Goal: Information Seeking & Learning: Find specific fact

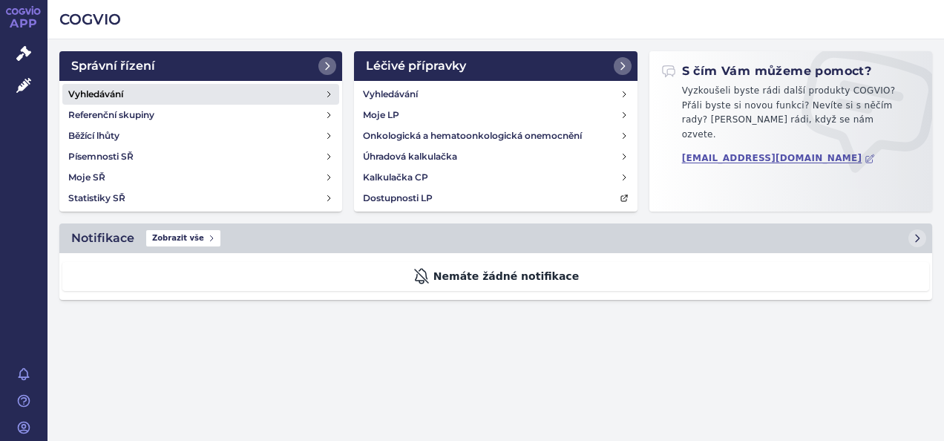
click at [143, 92] on link "Vyhledávání" at bounding box center [200, 94] width 277 height 21
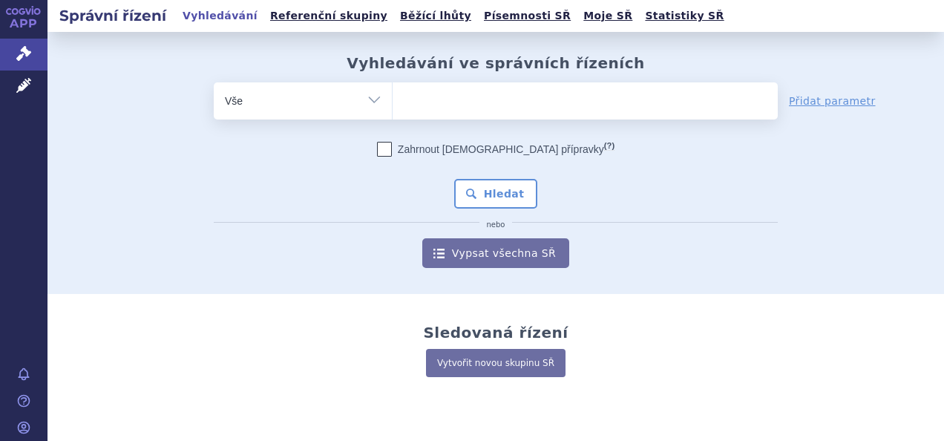
click at [143, 92] on div "odstranit Vše Spisová značka Typ SŘ" at bounding box center [495, 175] width 837 height 186
click at [410, 83] on ul at bounding box center [585, 97] width 385 height 31
click at [393, 83] on select at bounding box center [392, 100] width 1 height 37
click at [405, 96] on input "search" at bounding box center [408, 99] width 8 height 19
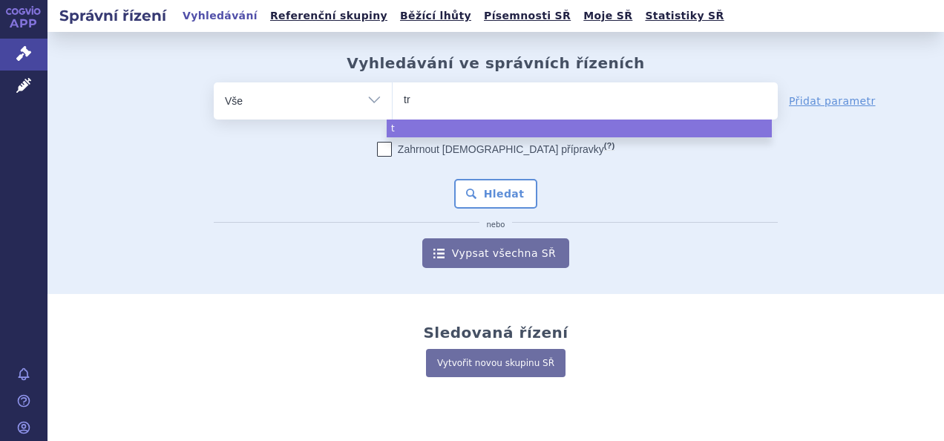
type input "tri"
type input "trici"
type input "trict"
type input "tric"
type input "tri"
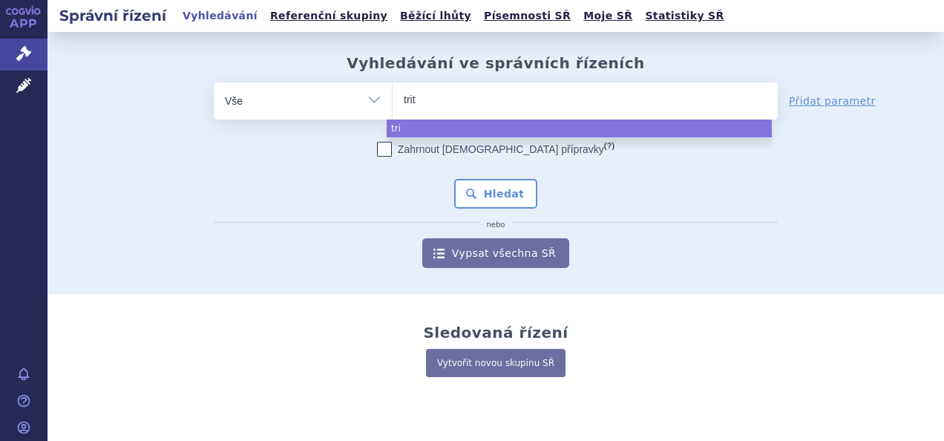
type input "triti"
type input "tritic"
type input "tritico"
select select "tritico"
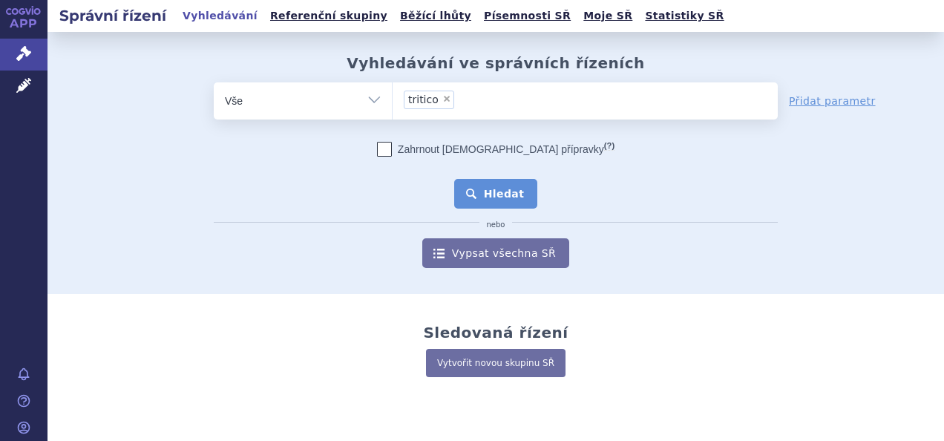
click at [503, 186] on button "Hledat" at bounding box center [496, 194] width 84 height 30
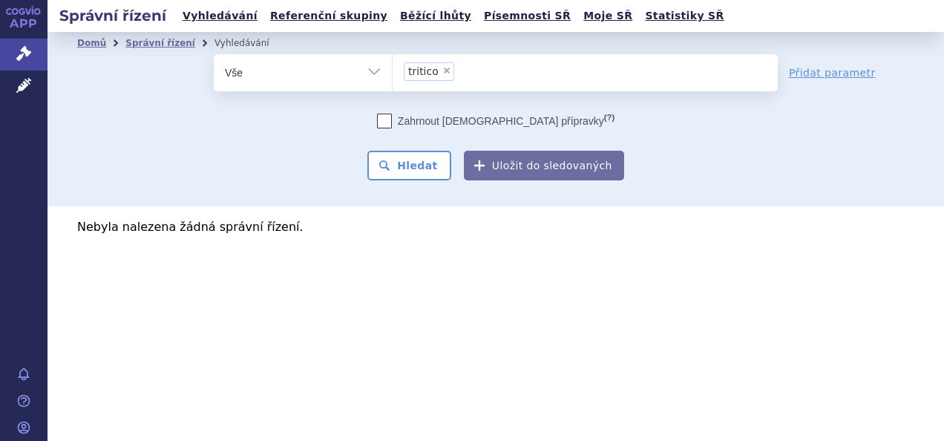
click at [459, 80] on input "tritico × tritico" at bounding box center [463, 71] width 8 height 19
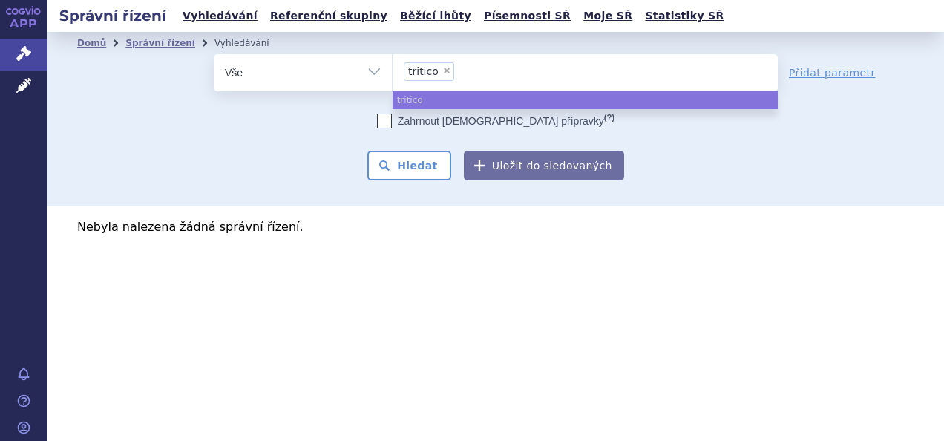
click at [447, 75] on li "× tritico" at bounding box center [429, 71] width 50 height 19
click at [393, 75] on select "tritico" at bounding box center [392, 71] width 1 height 37
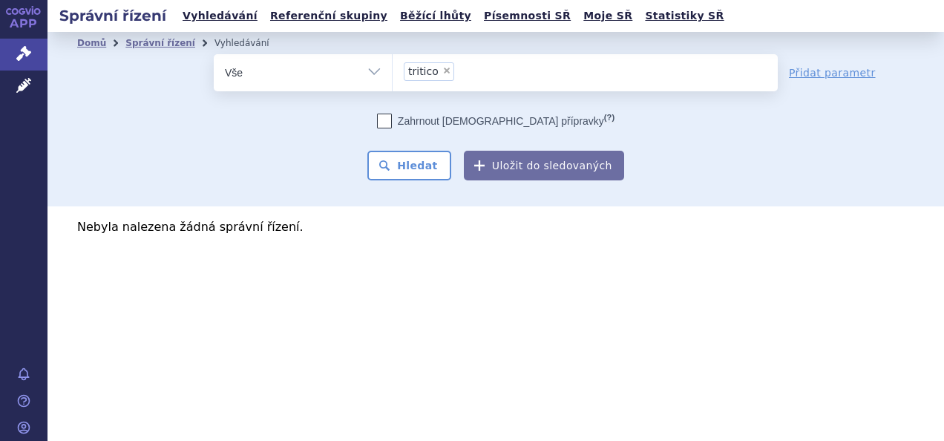
click at [445, 71] on span "×" at bounding box center [446, 70] width 9 height 9
click at [393, 71] on select "tritico" at bounding box center [392, 71] width 1 height 37
select select
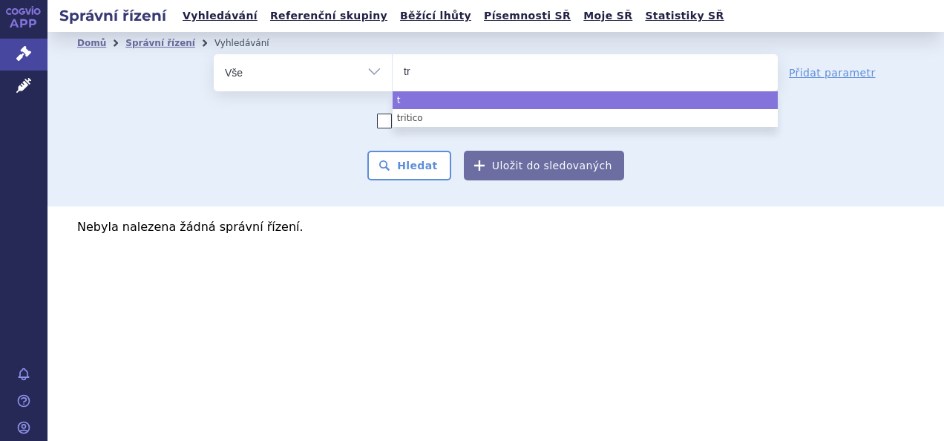
type input "tri"
type input "trit"
type input "tritt"
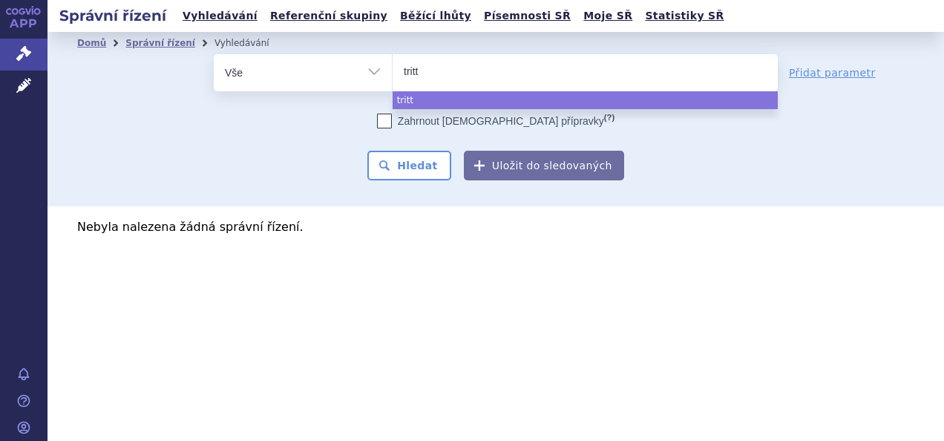
type input "tritti"
type input "trittico"
select select "trittico"
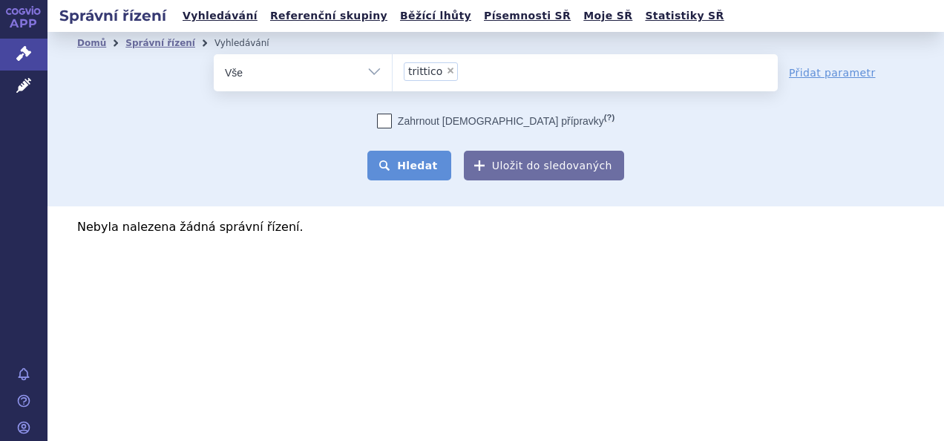
click at [428, 160] on button "Hledat" at bounding box center [409, 166] width 84 height 30
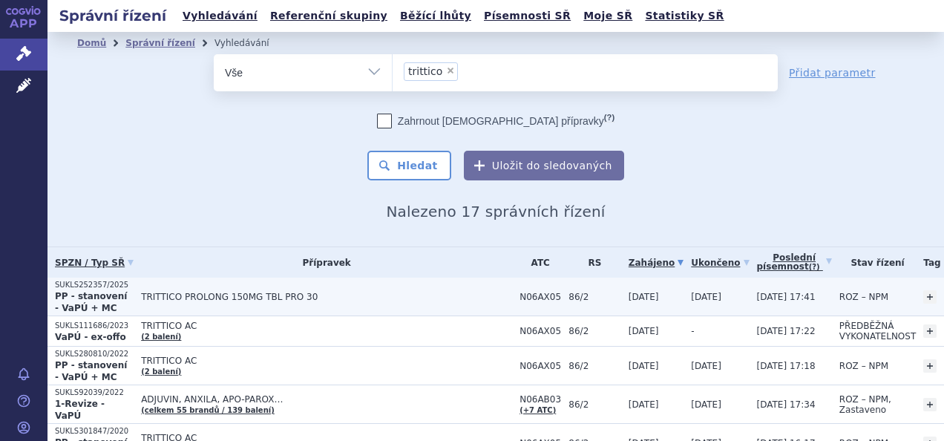
click at [92, 304] on strong "PP - stanovení - VaPÚ + MC" at bounding box center [91, 302] width 72 height 22
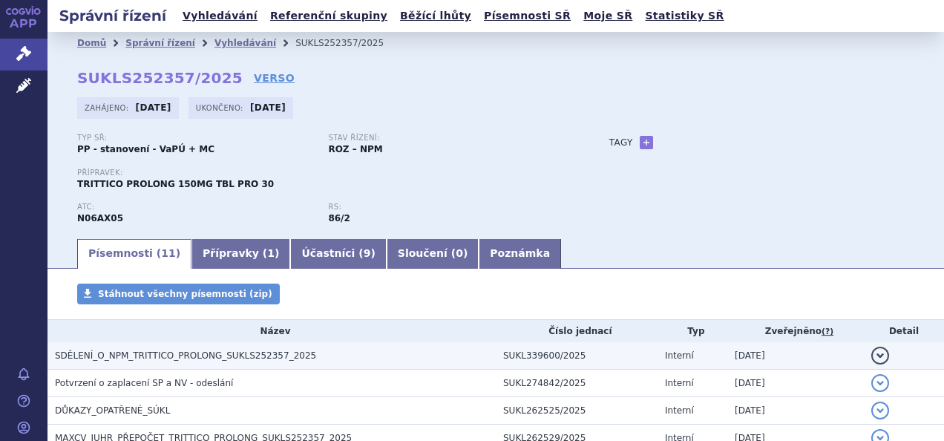
click at [171, 355] on span "SDĚLENÍ_O_NPM_TRITTICO_PROLONG_SUKLS252357_2025" at bounding box center [185, 355] width 261 height 10
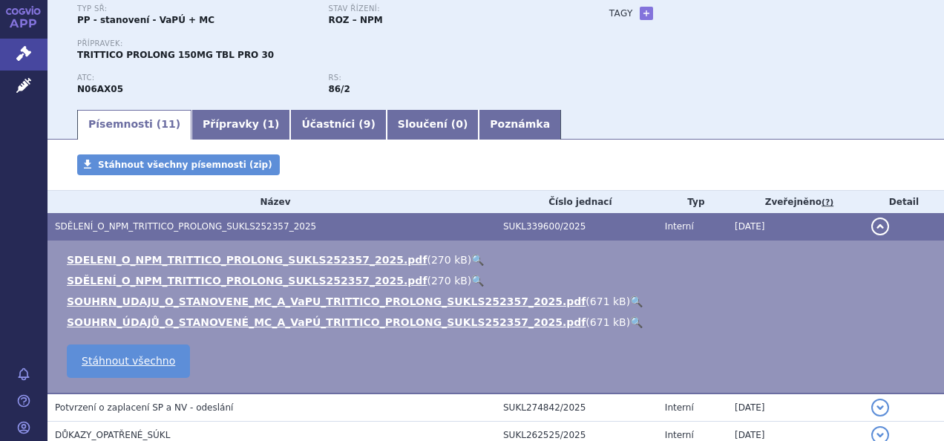
scroll to position [141, 0]
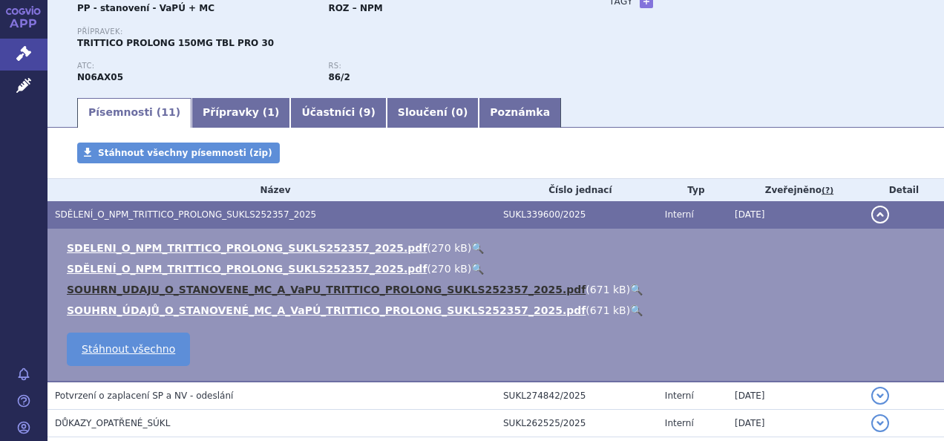
click at [203, 284] on link "SOUHRN_UDAJU_O_STANOVENE_MC_A_VaPU_TRITTICO_PROLONG_SUKLS252357_2025.pdf" at bounding box center [326, 290] width 519 height 12
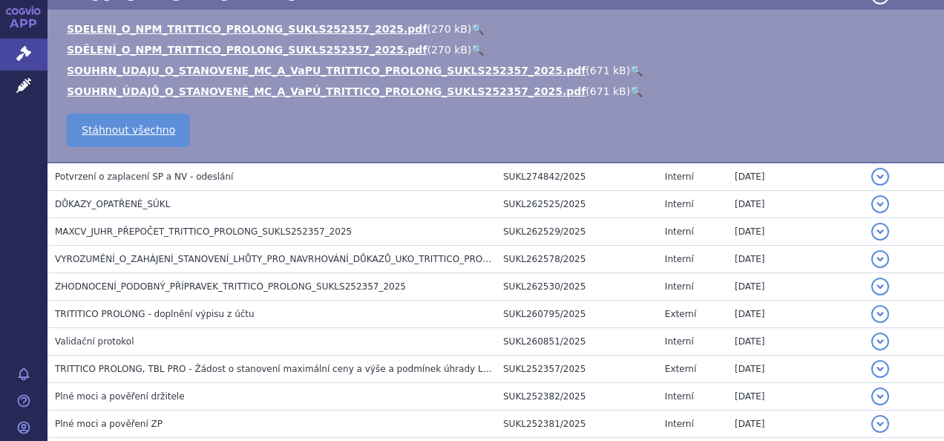
scroll to position [364, 0]
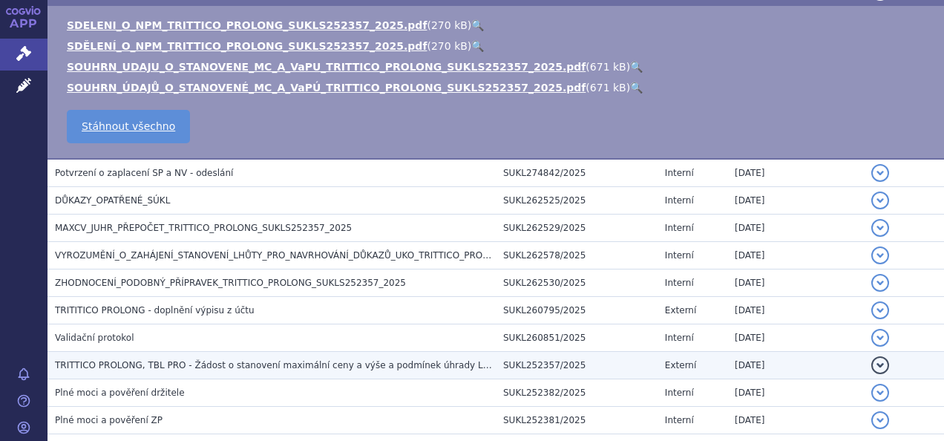
click at [151, 367] on span "TRITTICO PROLONG, TBL PRO - Žádost o stanovení maximální ceny a výše a podmínek…" at bounding box center [282, 365] width 454 height 10
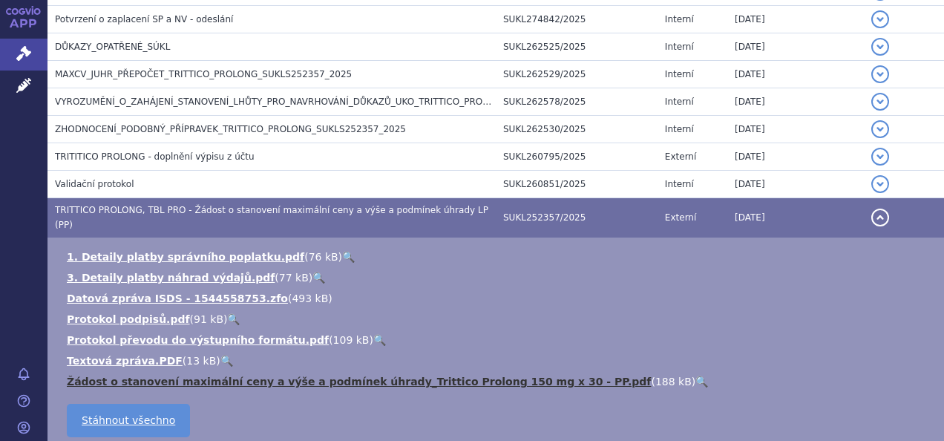
click at [256, 376] on link "Žádost o stanovení maximální ceny a výše a podmínek úhrady_Trittico Prolong 150…" at bounding box center [359, 382] width 584 height 12
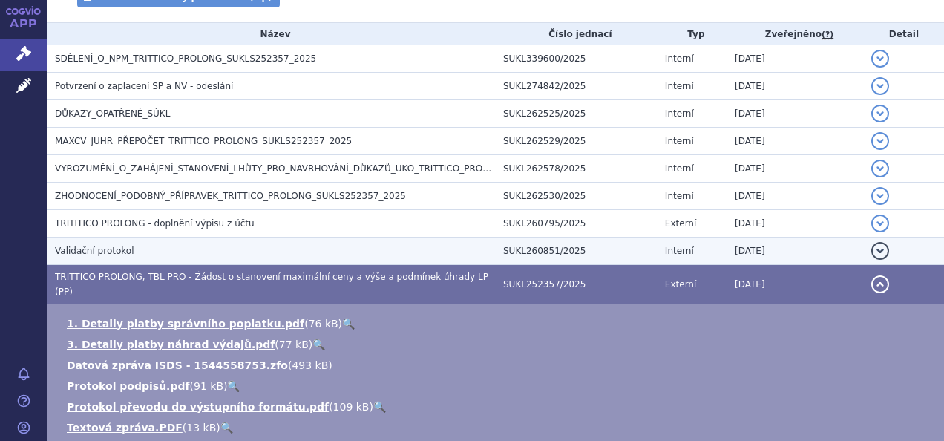
scroll to position [148, 0]
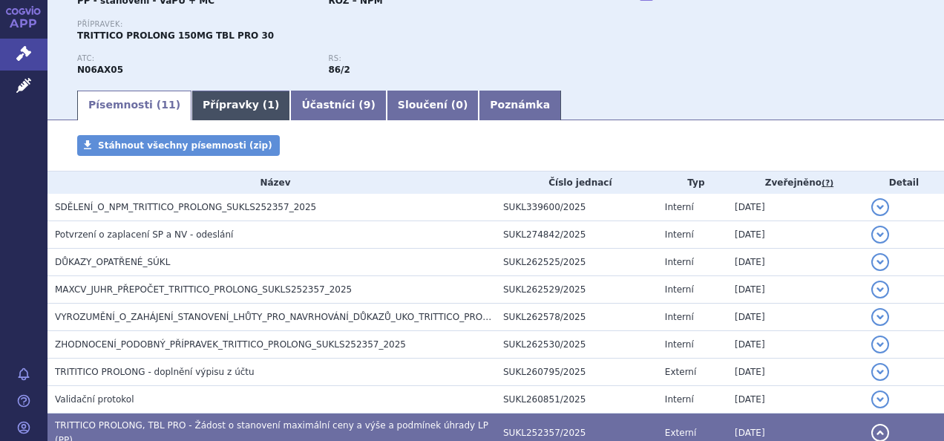
click at [206, 99] on link "Přípravky ( 1 )" at bounding box center [241, 106] width 99 height 30
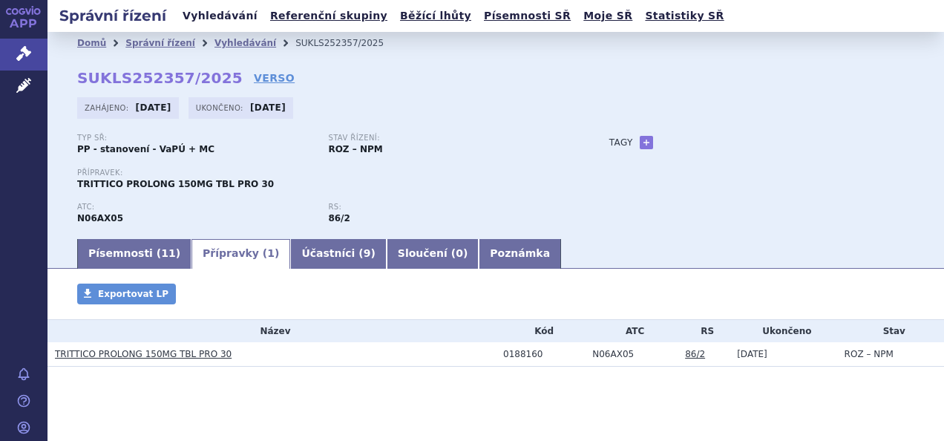
click at [209, 10] on link "Vyhledávání" at bounding box center [220, 16] width 84 height 20
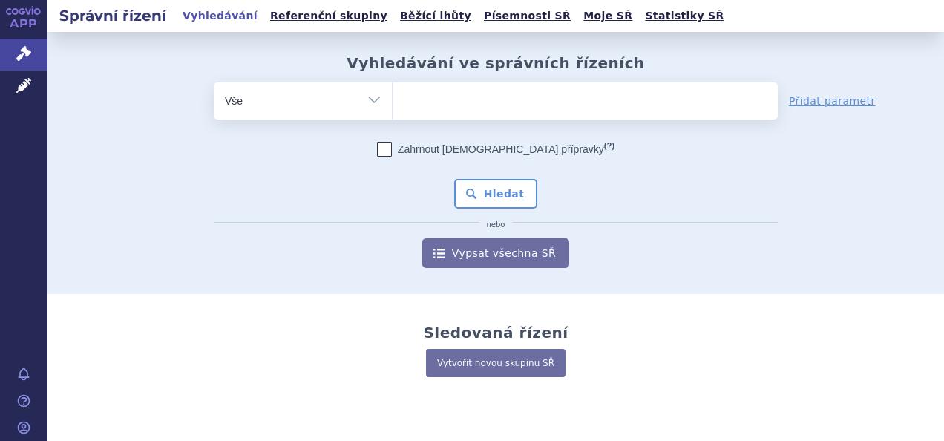
click at [425, 99] on ul at bounding box center [585, 97] width 385 height 31
click at [393, 99] on select at bounding box center [392, 100] width 1 height 37
paste input "mebendazol a albendazol"
type input "mebendazol a albendazol"
select select "mebendazol a albendazol"
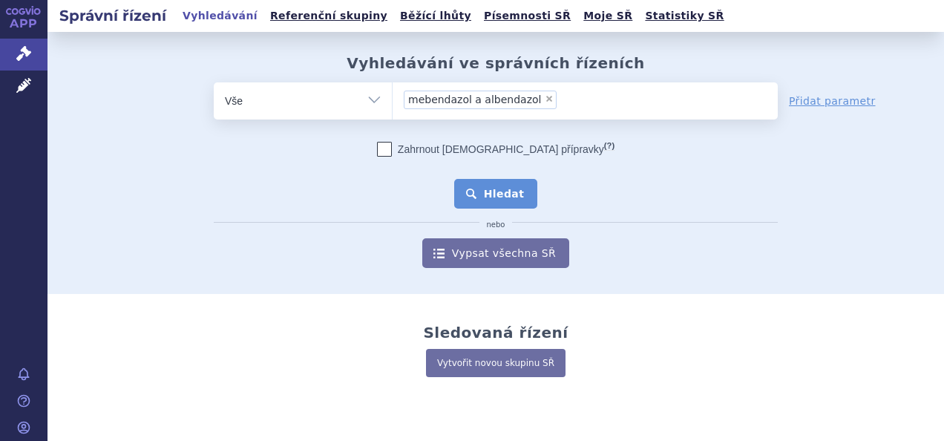
click at [497, 187] on button "Hledat" at bounding box center [496, 194] width 84 height 30
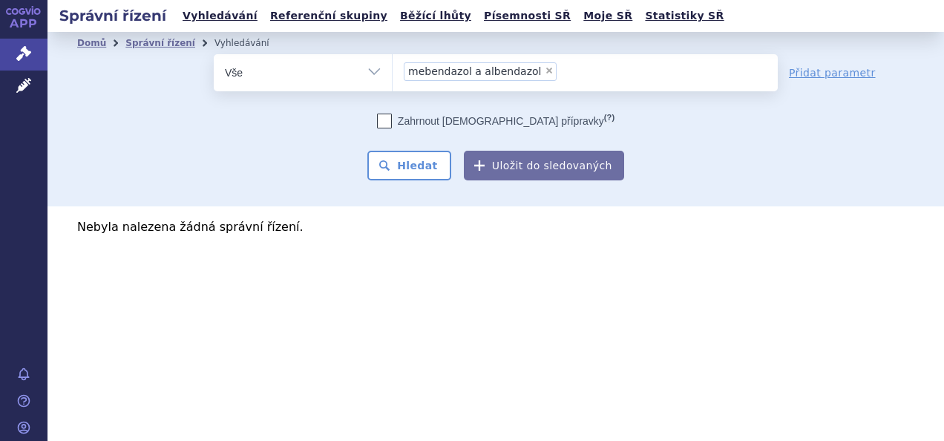
click at [467, 73] on span "mebendazol a albendazol" at bounding box center [474, 71] width 133 height 10
click at [393, 73] on select "mebendazol a albendazol" at bounding box center [392, 71] width 1 height 37
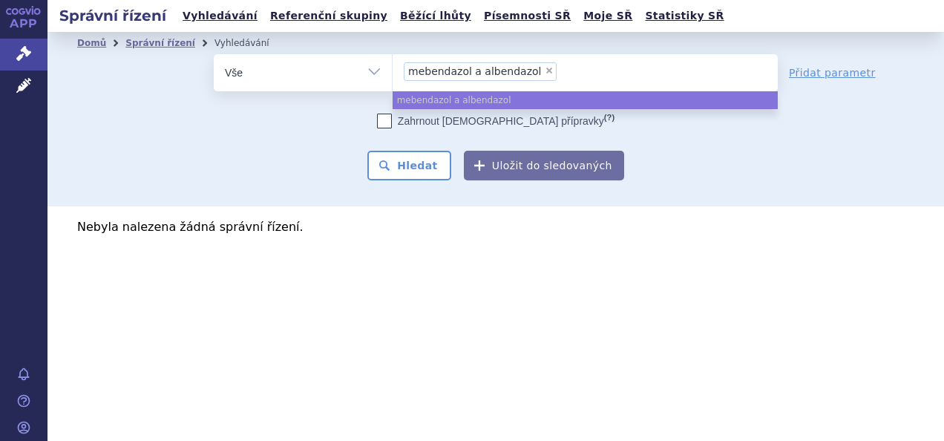
drag, startPoint x: 553, startPoint y: 73, endPoint x: 555, endPoint y: 65, distance: 8.5
click at [555, 65] on ul "× mebendazol a albendazol" at bounding box center [585, 70] width 385 height 33
click at [393, 65] on select "mebendazol a albendazol" at bounding box center [392, 71] width 1 height 37
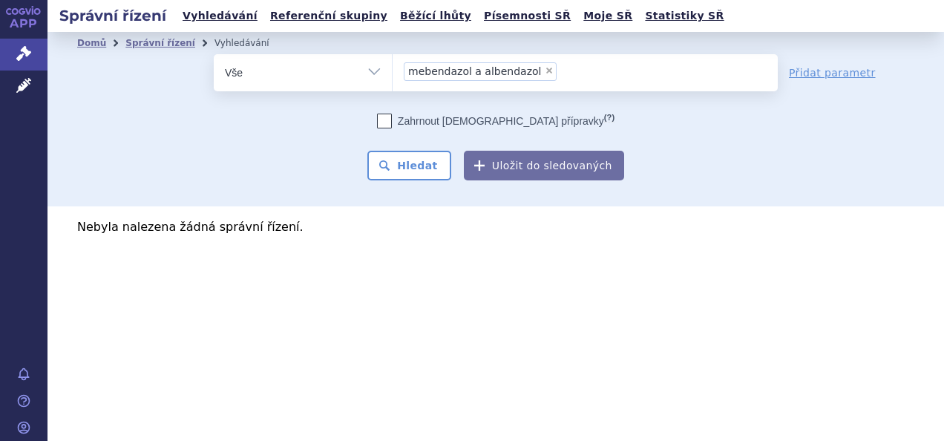
paste input "mebendazol a albendazol"
type input "mebendazol a albendazol"
click at [561, 76] on input "mebendazol a albendazol × mebendazol a albendazol" at bounding box center [654, 71] width 187 height 19
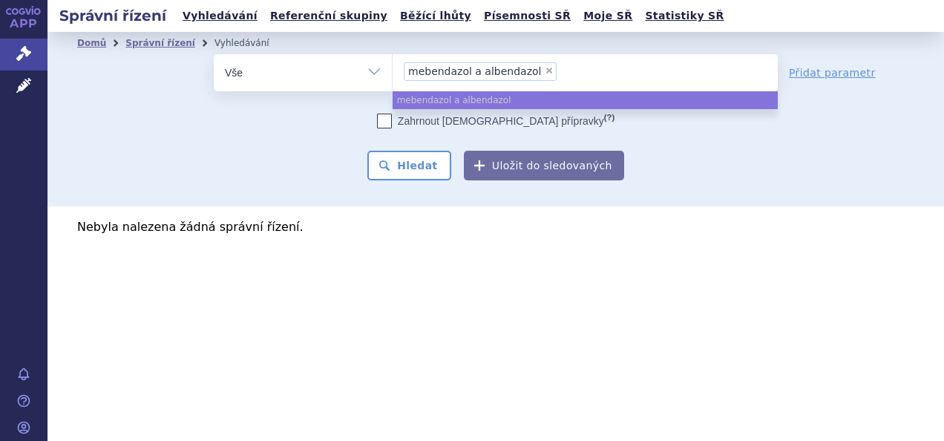
drag, startPoint x: 557, startPoint y: 76, endPoint x: 534, endPoint y: 70, distance: 23.8
click at [545, 70] on span "×" at bounding box center [549, 70] width 9 height 9
click at [393, 70] on select "mebendazol a albendazol" at bounding box center [392, 71] width 1 height 37
select select
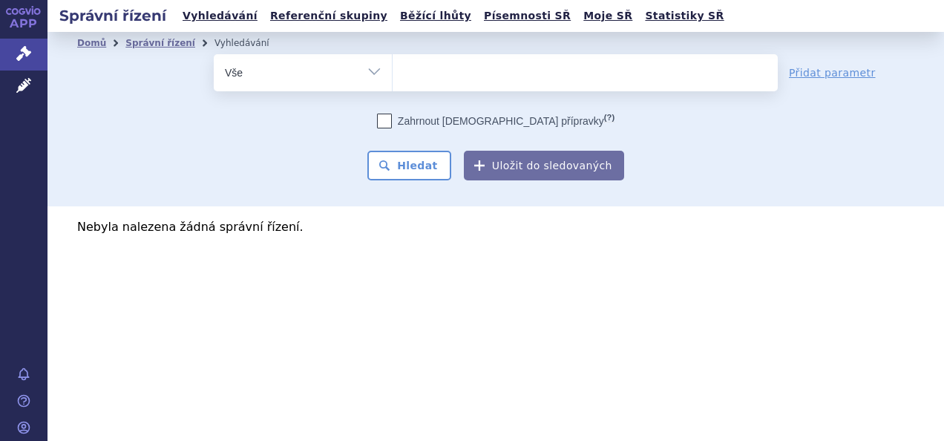
paste input "mebendazol"
type input "mebendazol"
select select "mebendazol"
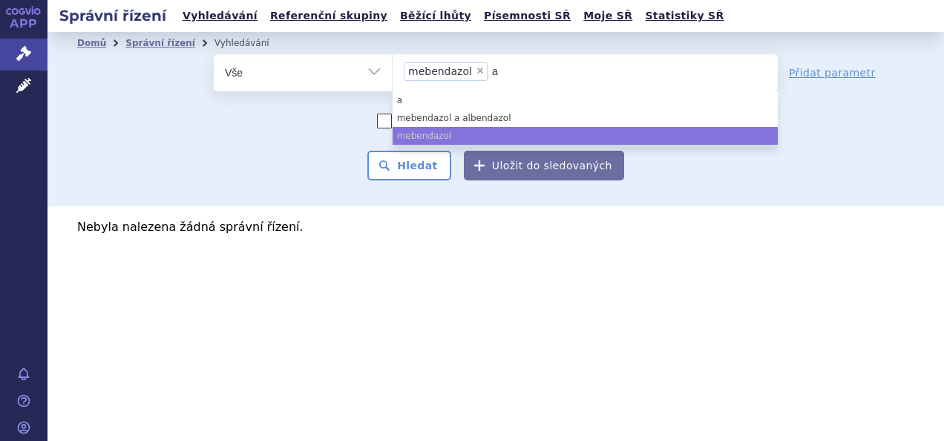
type input "ab"
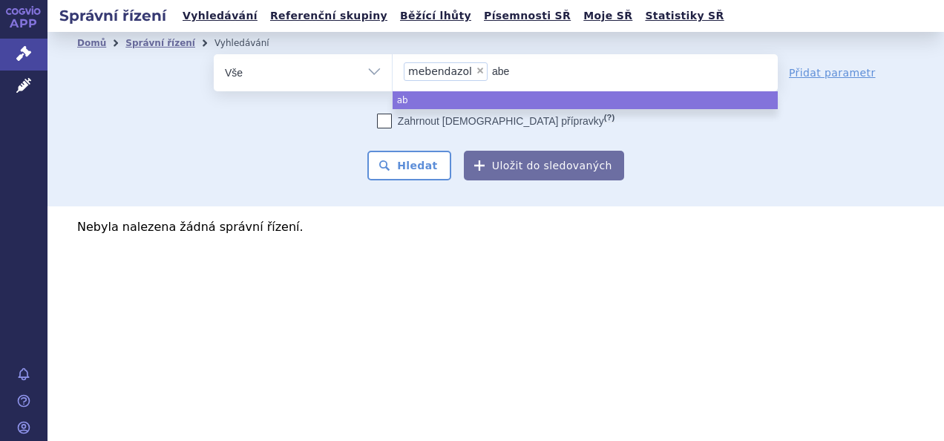
type input "aben"
type input "abend"
type input "abenda"
type input "abendar"
type input "abenda"
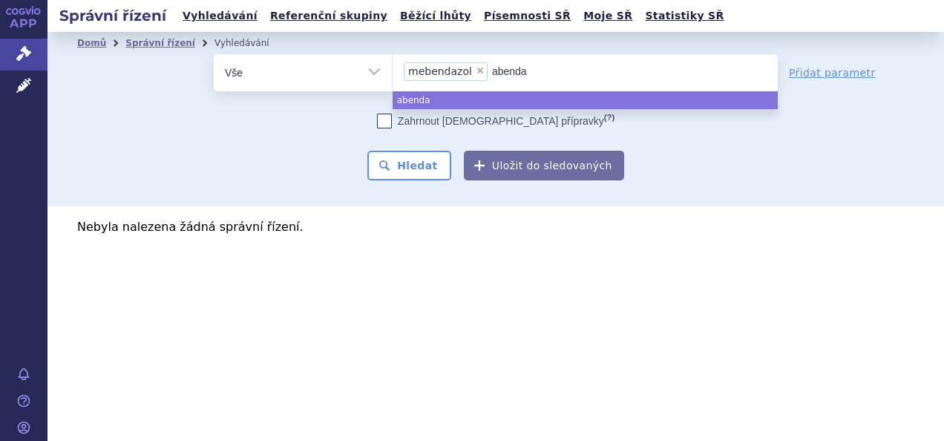
type input "abendaz"
type input "abendazo"
type input "abendazol"
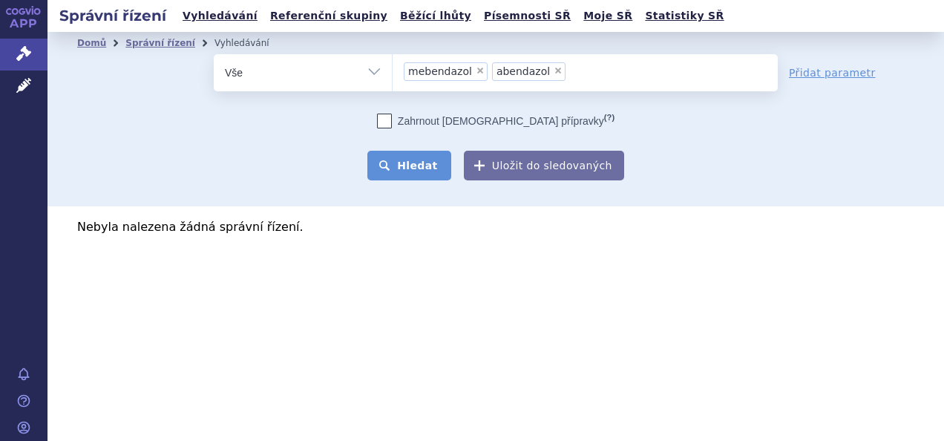
click at [425, 160] on button "Hledat" at bounding box center [409, 166] width 84 height 30
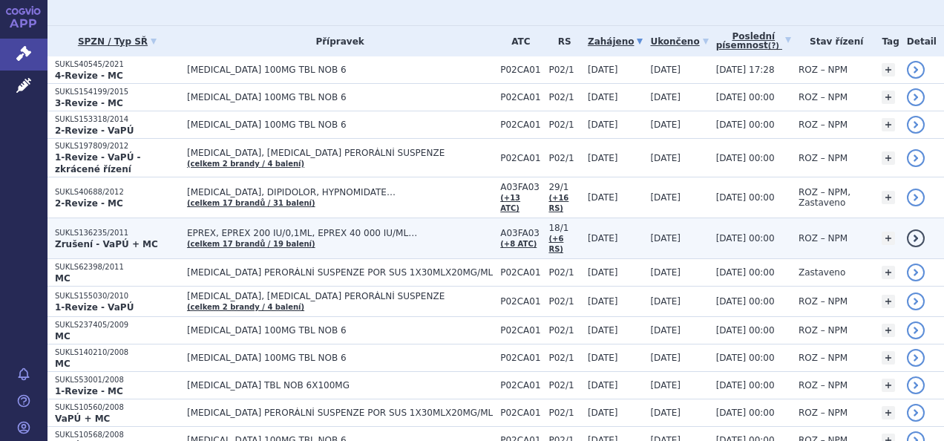
scroll to position [223, 0]
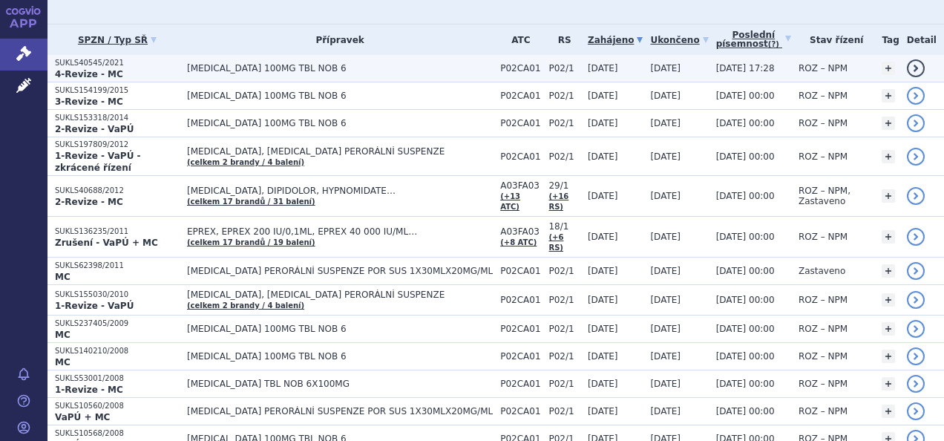
click at [266, 60] on td "[MEDICAL_DATA] 100MG TBL NOB 6" at bounding box center [336, 68] width 313 height 27
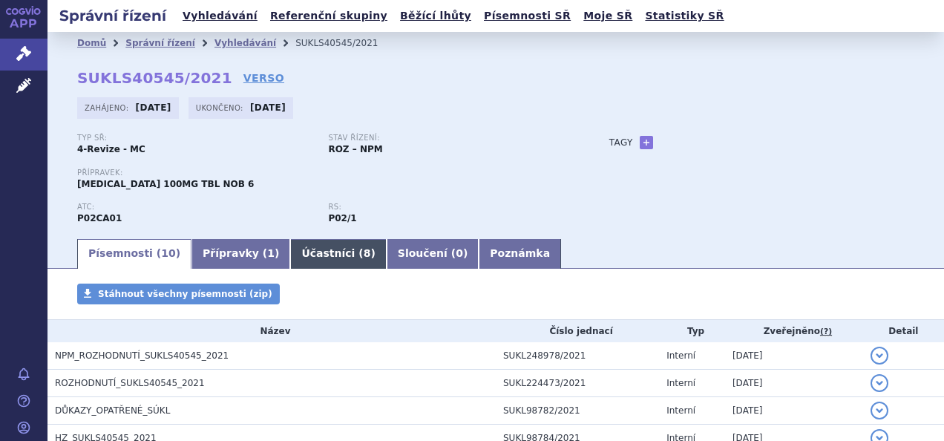
click at [290, 257] on link "Účastníci ( 8 )" at bounding box center [338, 254] width 96 height 30
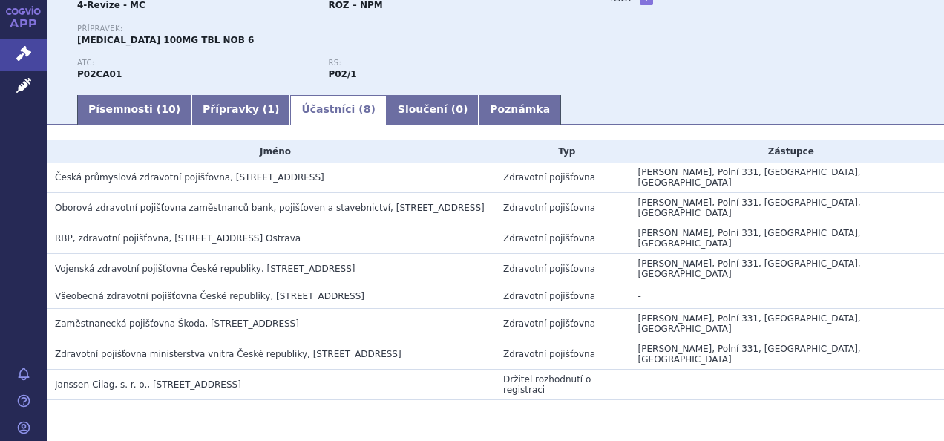
scroll to position [148, 0]
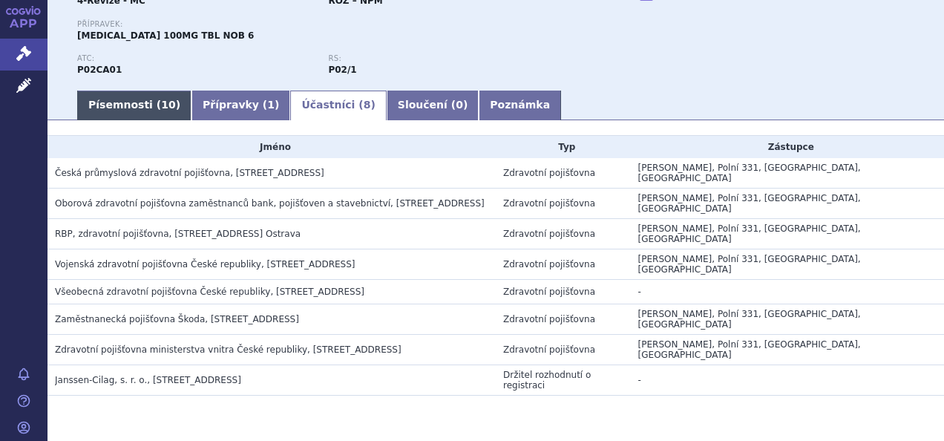
click at [127, 104] on link "Písemnosti ( 10 )" at bounding box center [134, 106] width 114 height 30
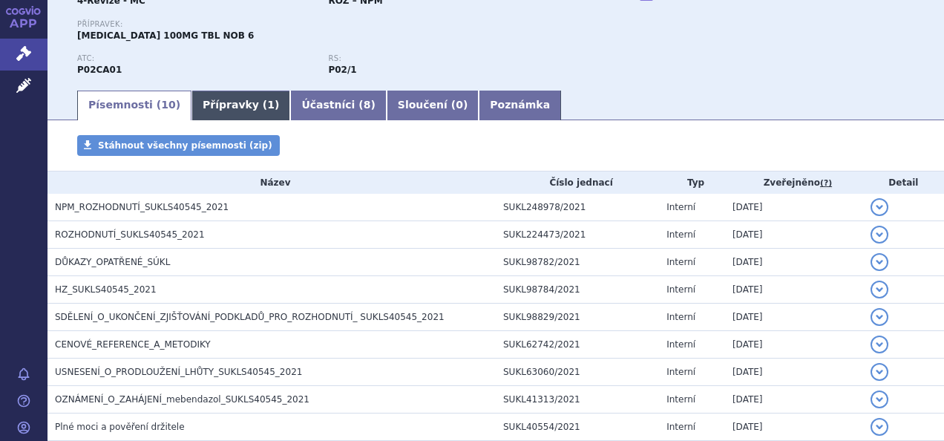
click at [230, 106] on link "Přípravky ( 1 )" at bounding box center [241, 106] width 99 height 30
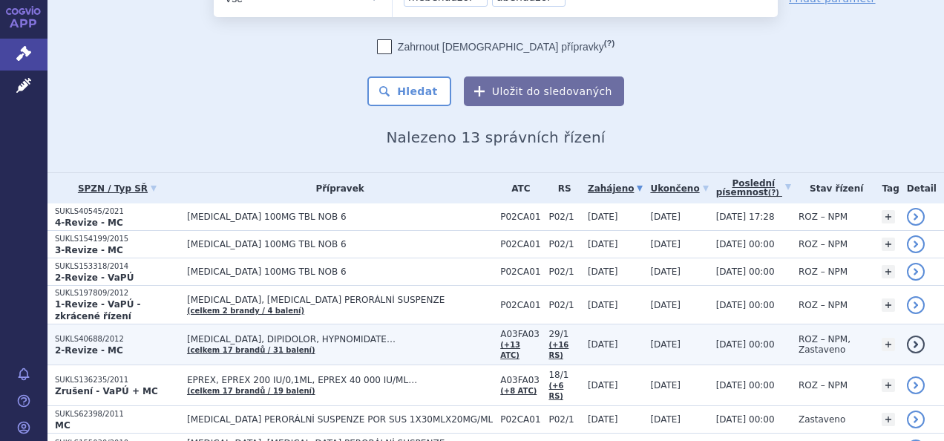
scroll to position [148, 0]
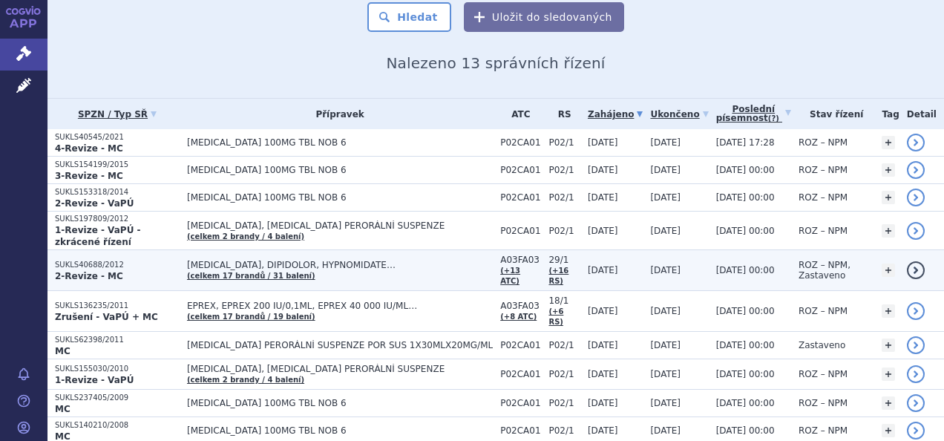
click at [67, 260] on p "SUKLS40688/2012" at bounding box center [117, 265] width 125 height 10
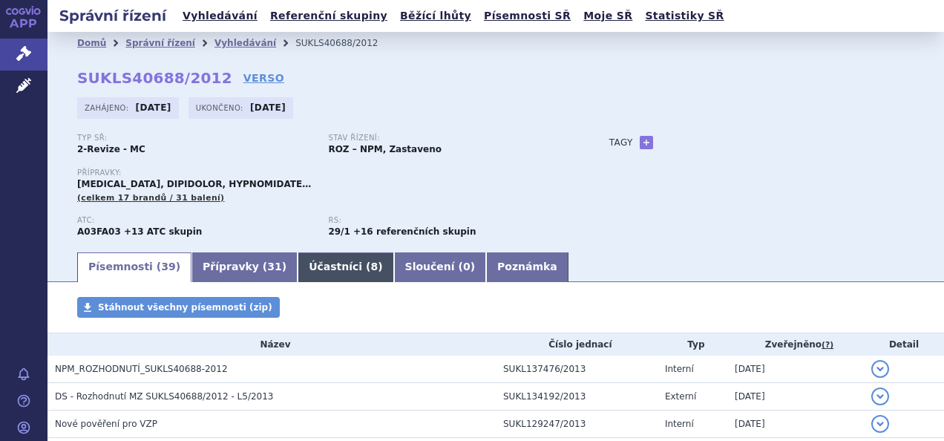
click at [307, 267] on link "Účastníci ( 8 )" at bounding box center [346, 267] width 96 height 30
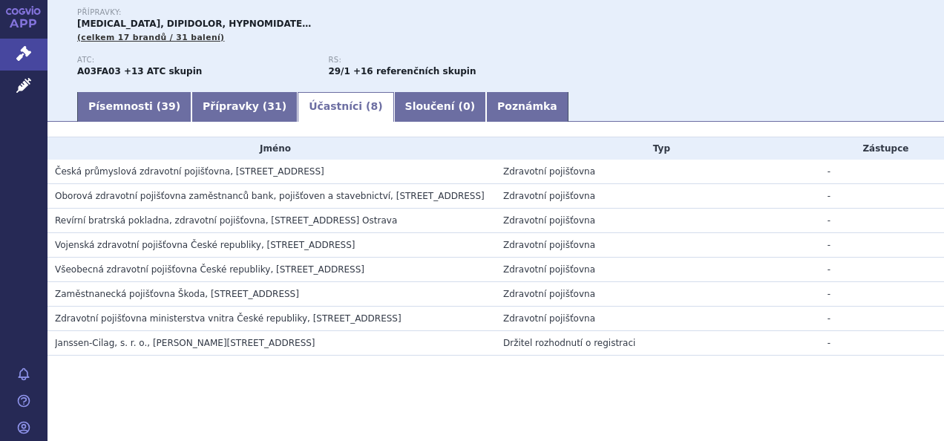
scroll to position [163, 0]
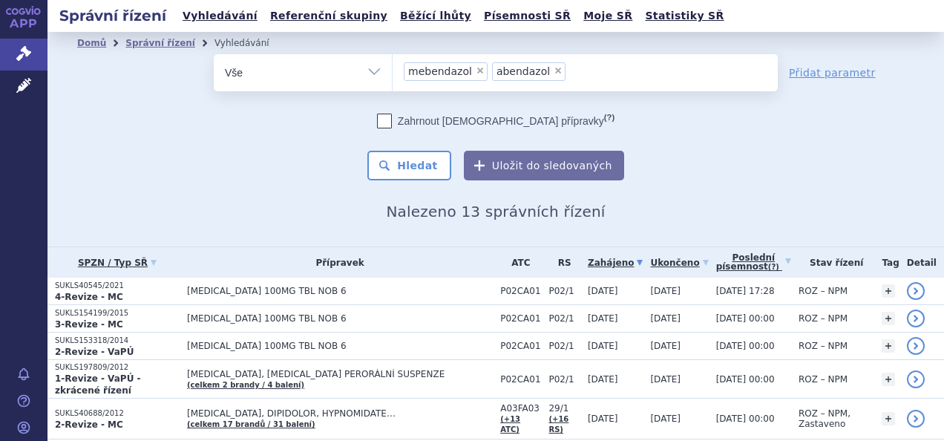
click at [476, 72] on span "×" at bounding box center [480, 70] width 9 height 9
click at [393, 72] on select "mebendazol abendazol" at bounding box center [392, 71] width 1 height 37
select select "abendazol"
click at [465, 70] on span "×" at bounding box center [469, 70] width 9 height 9
click at [393, 70] on select "mebendazol abendazol" at bounding box center [392, 71] width 1 height 37
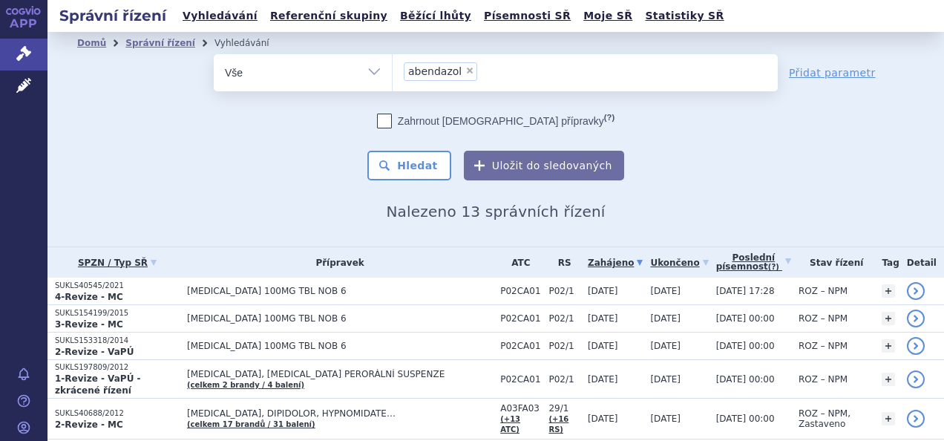
select select
type input "sultiam"
select select "sultiam"
click at [414, 161] on button "Hledat" at bounding box center [409, 166] width 84 height 30
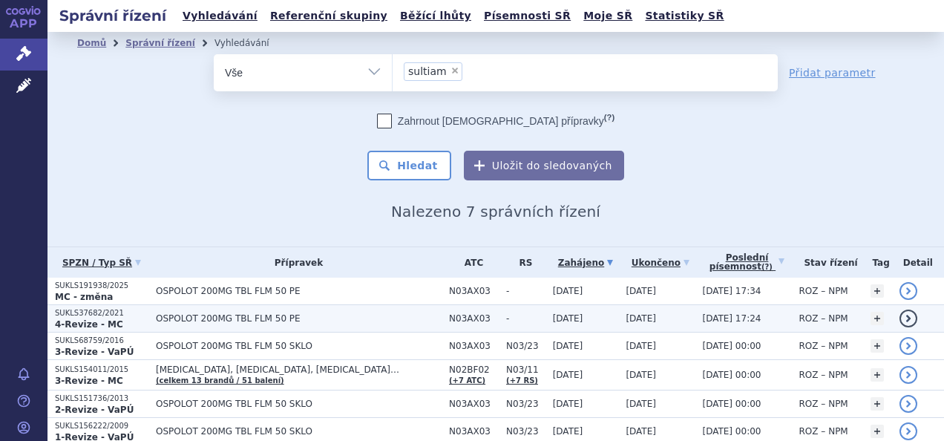
scroll to position [74, 0]
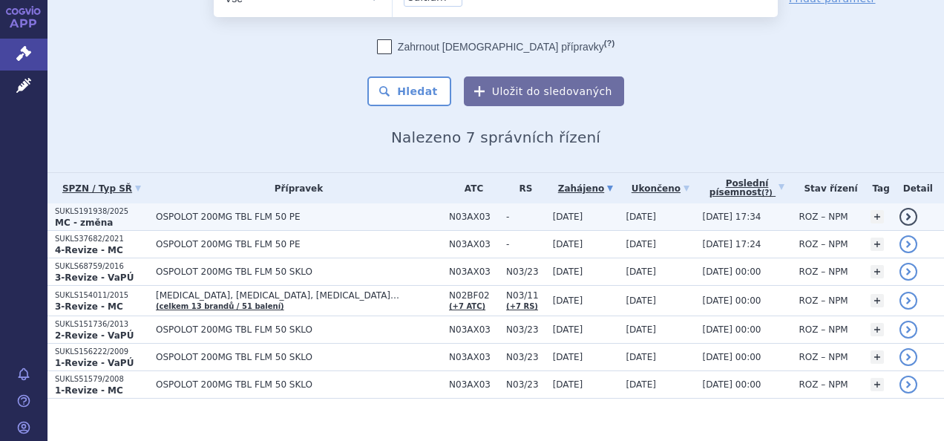
click at [215, 209] on td "OSPOLOT 200MG TBL FLM 50 PE" at bounding box center [294, 216] width 293 height 27
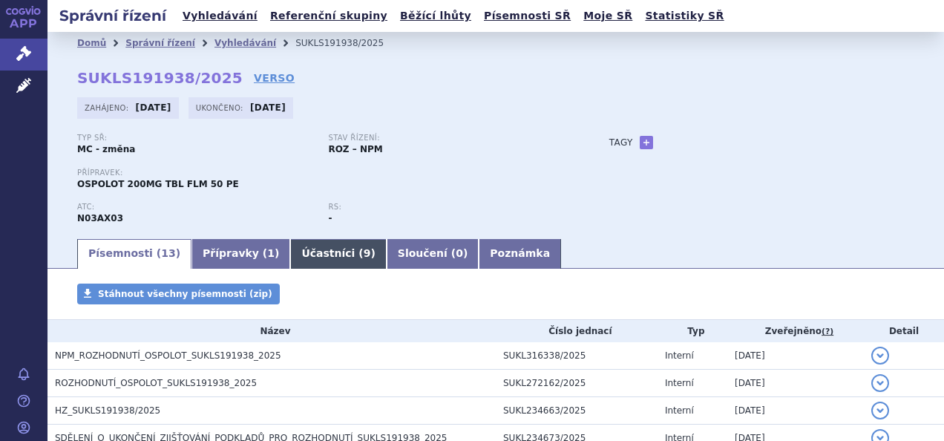
click at [307, 248] on link "Účastníci ( 9 )" at bounding box center [338, 254] width 96 height 30
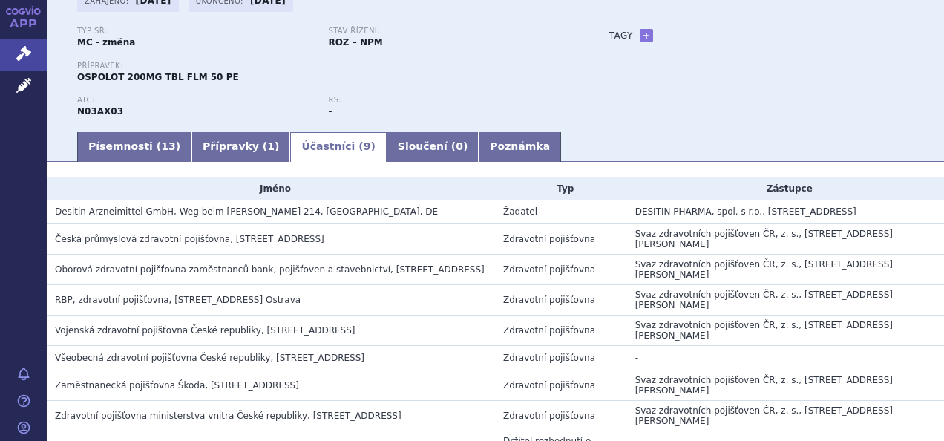
scroll to position [215, 0]
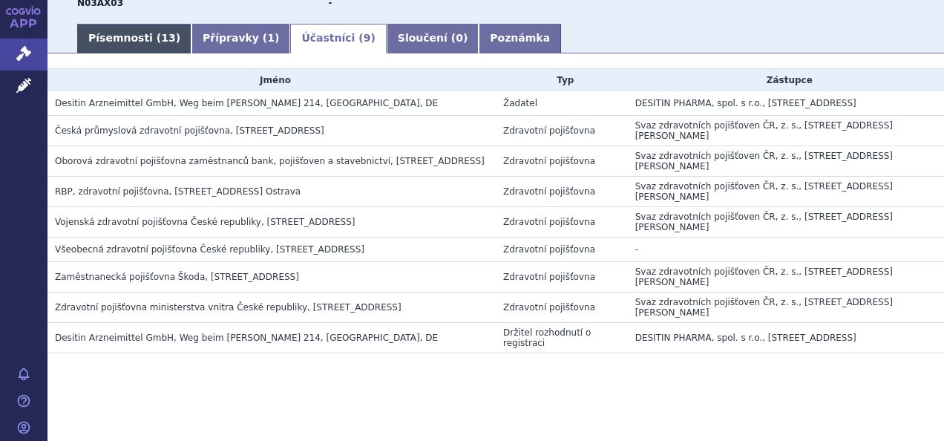
click at [105, 33] on link "Písemnosti ( 13 )" at bounding box center [134, 39] width 114 height 30
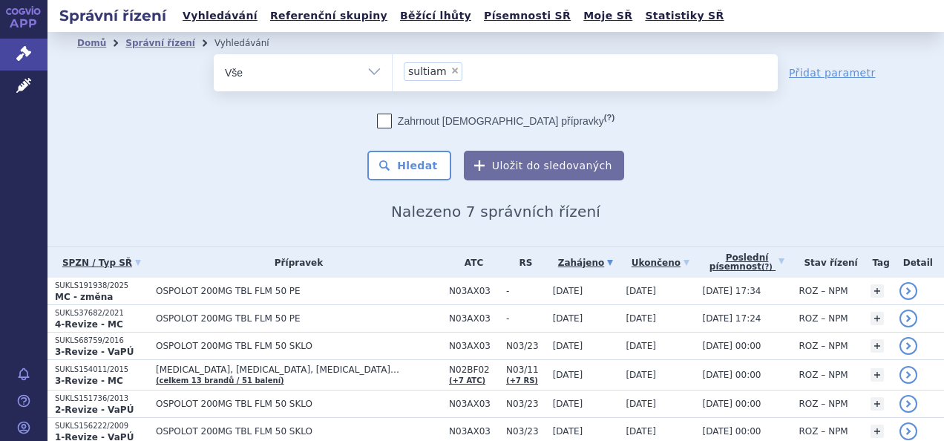
click at [451, 70] on span "×" at bounding box center [455, 70] width 9 height 9
click at [393, 70] on select "sultiam" at bounding box center [392, 71] width 1 height 37
select select
type input "[MEDICAL_DATA] a flutikason"
select select "salmeterol a flutikason"
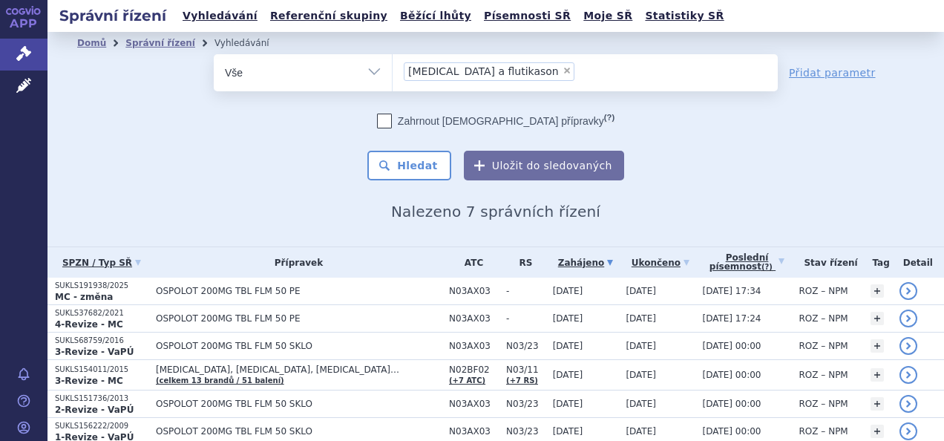
click at [457, 68] on span "salmeterol a flutikason" at bounding box center [483, 71] width 151 height 10
click at [393, 68] on select "sultiam salmeterol a flutikason" at bounding box center [392, 71] width 1 height 37
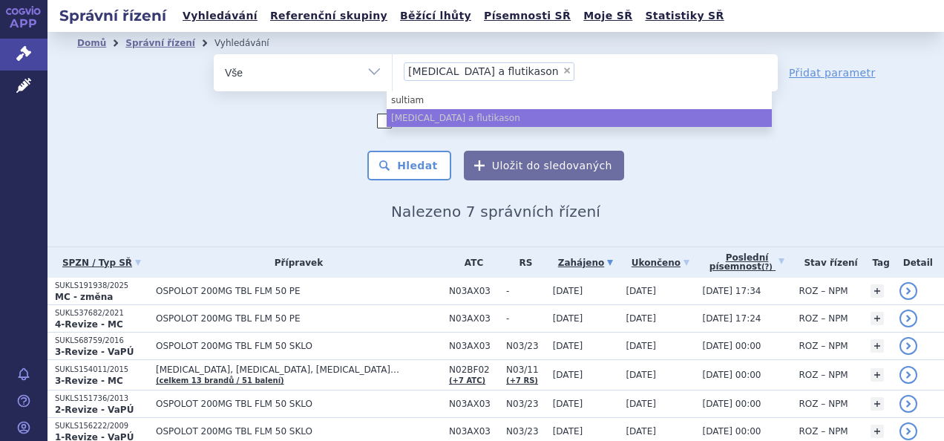
click at [465, 71] on span "salmeterol a flutikason" at bounding box center [483, 71] width 151 height 10
click at [393, 71] on select "sultiam salmeterol a flutikason" at bounding box center [392, 71] width 1 height 37
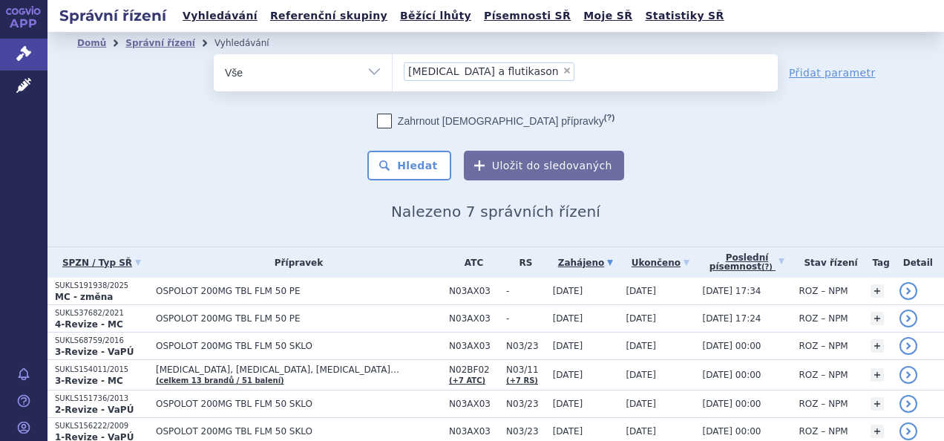
click at [465, 71] on span "salmeterol a flutikason" at bounding box center [483, 71] width 151 height 10
click at [393, 71] on select "sultiam salmeterol a flutikason" at bounding box center [392, 71] width 1 height 37
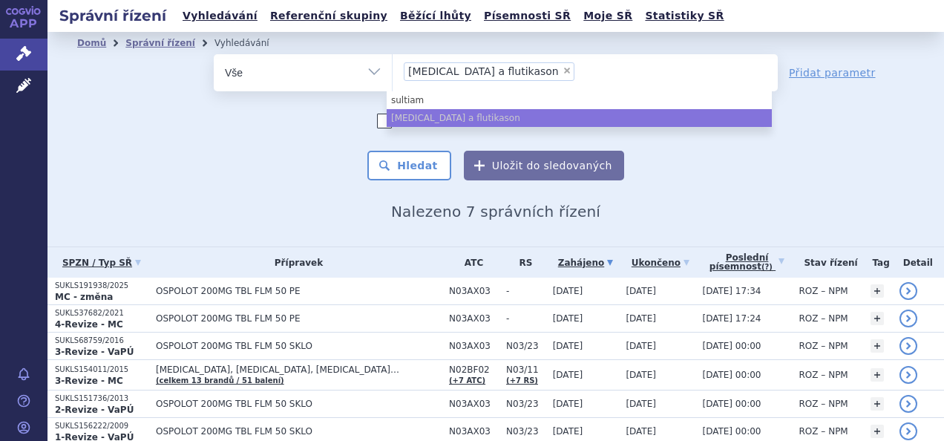
click at [438, 66] on span "salmeterol a flutikason" at bounding box center [483, 71] width 151 height 10
click at [393, 66] on select "sultiam salmeterol a flutikason" at bounding box center [392, 71] width 1 height 37
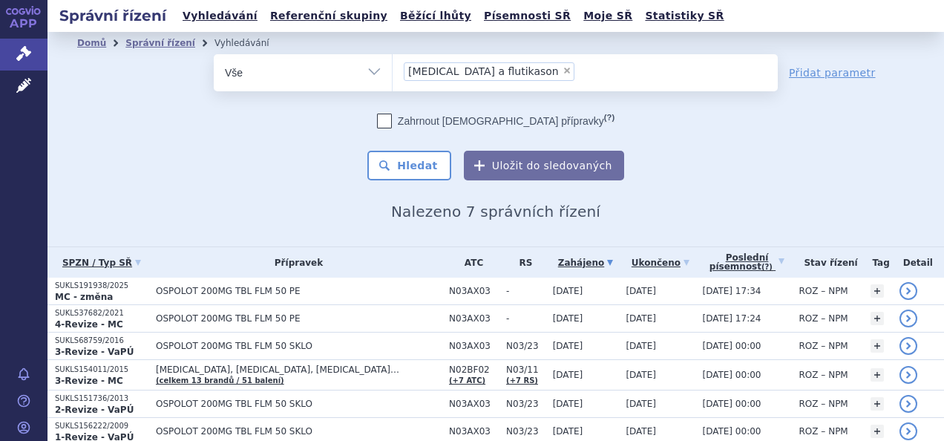
click at [438, 66] on span "salmeterol a flutikason" at bounding box center [483, 71] width 151 height 10
click at [393, 66] on select "sultiam salmeterol a flutikason" at bounding box center [392, 71] width 1 height 37
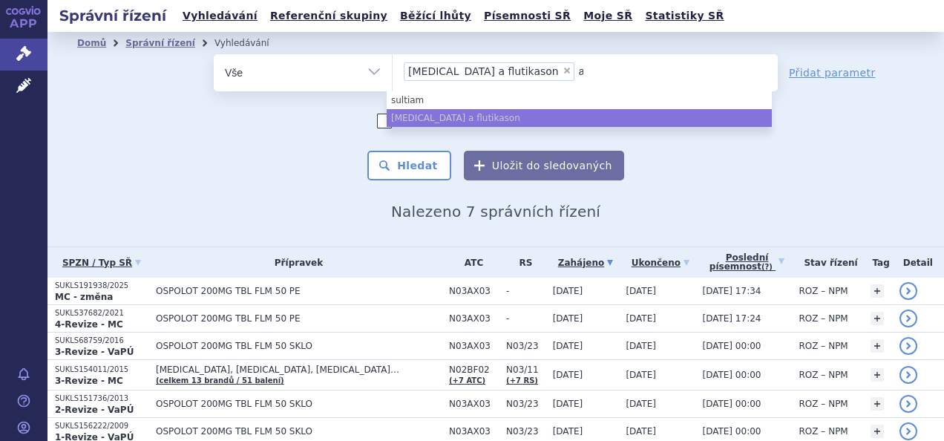
type input "asa"
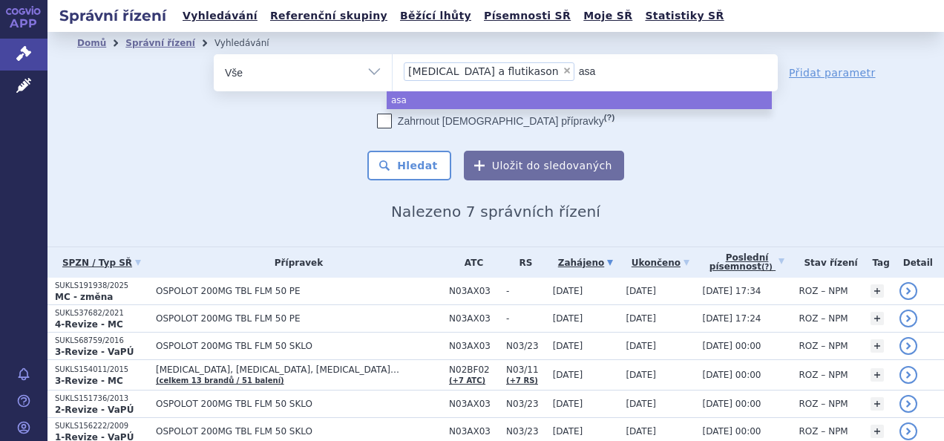
type input "asa´"
type input "asa´´"
type input "asa´"
type input "asa"
type input "as"
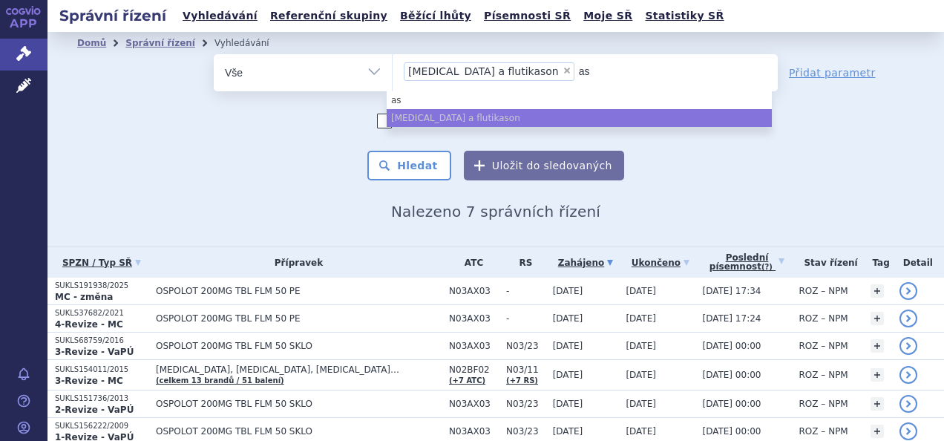
type input "a"
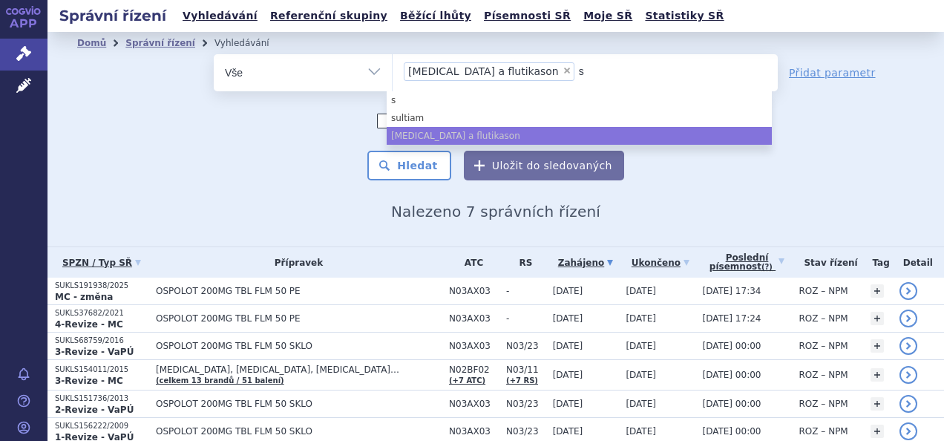
type input "sa"
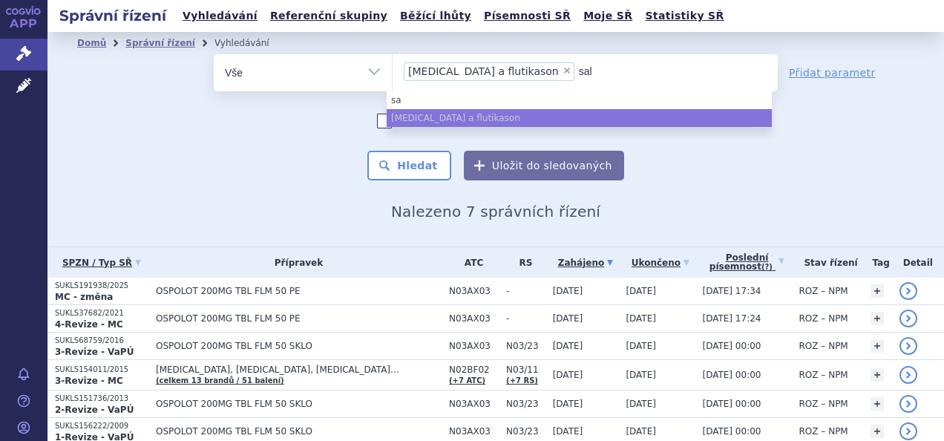
type input "salm"
type input "salme"
type input "salmet"
type input "salmete"
type input "salmetero"
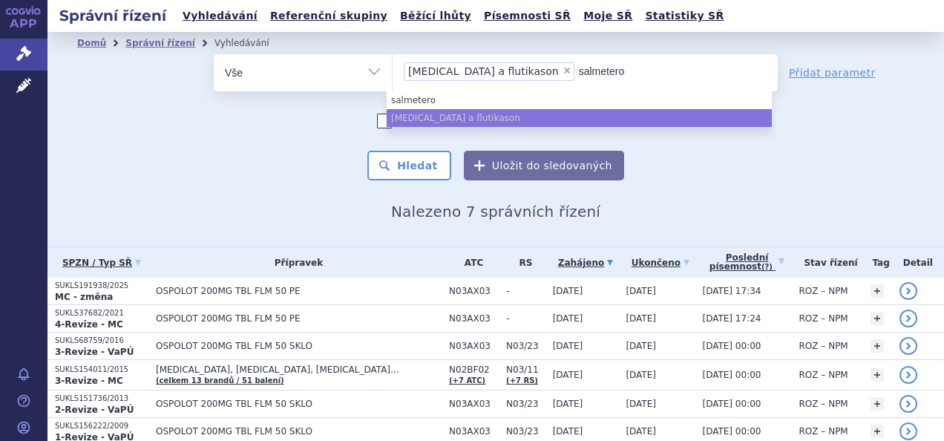
type input "salmeterol"
type input "salmeterol,"
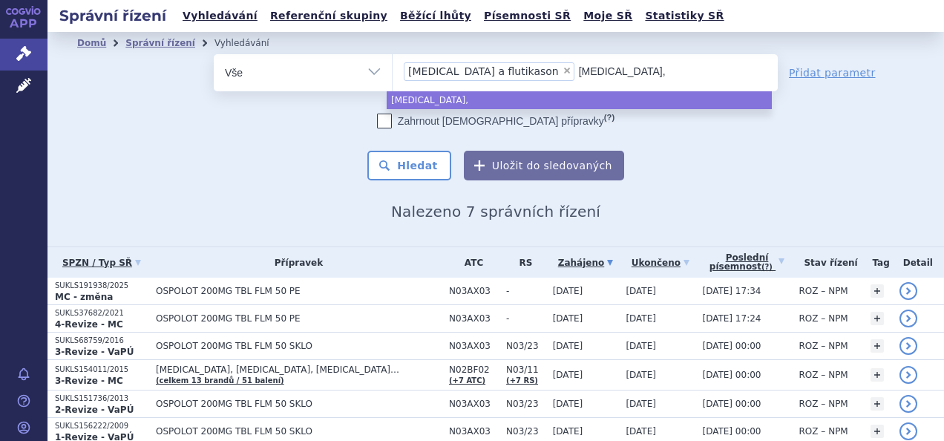
type input "salmeterol"
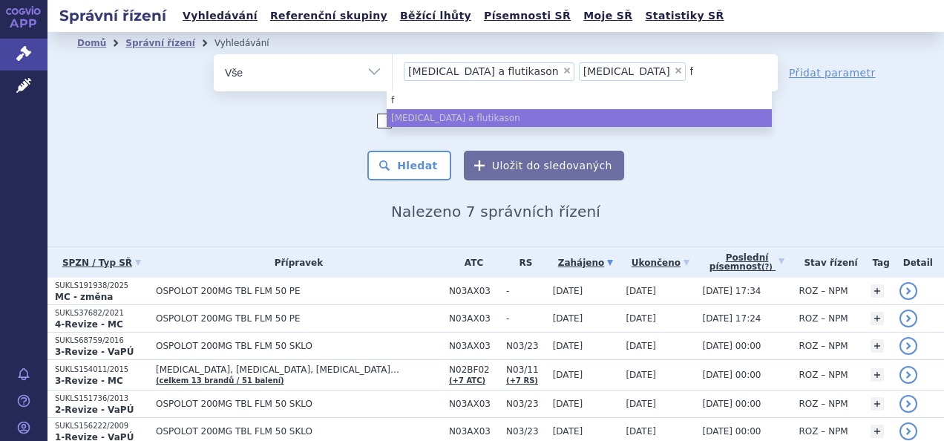
type input "fl"
type input "flu"
type input "fluti"
type input "flutic"
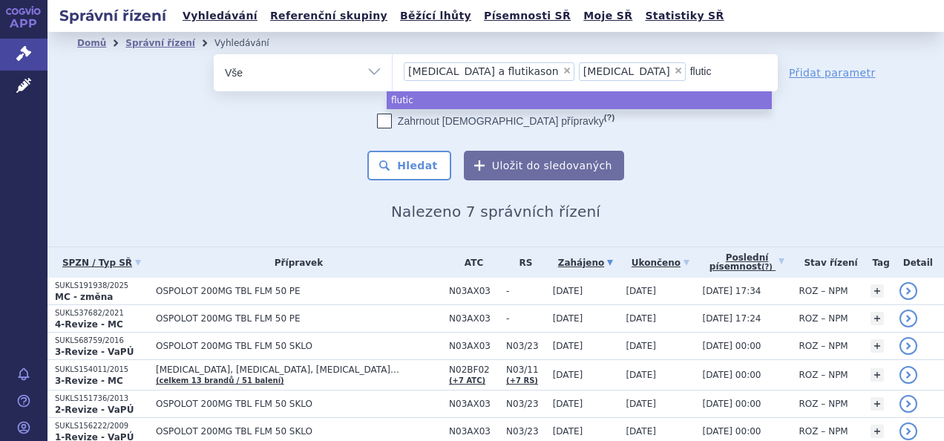
type input "flutica"
type input "fluticac"
type input "fluticas"
type input "fluticason"
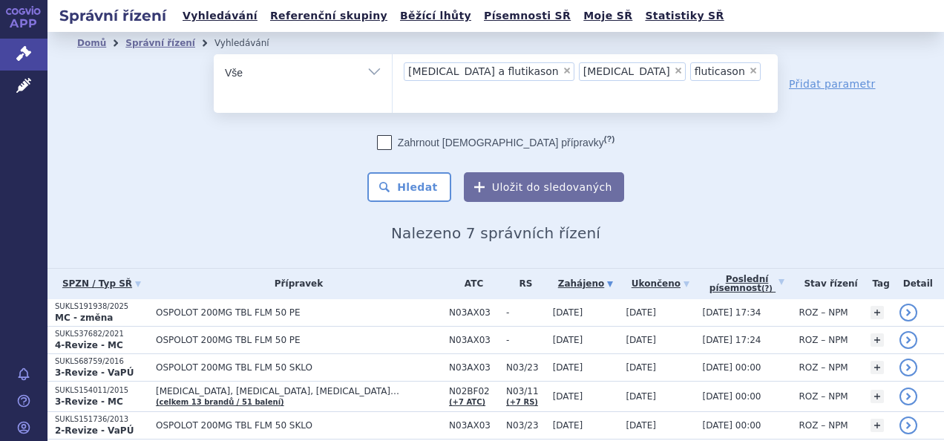
click at [563, 70] on span "×" at bounding box center [567, 70] width 9 height 9
click at [393, 70] on select "sultiam salmeterol a flutikason salmeterol fluticason" at bounding box center [392, 71] width 1 height 37
select select "salmeterol"
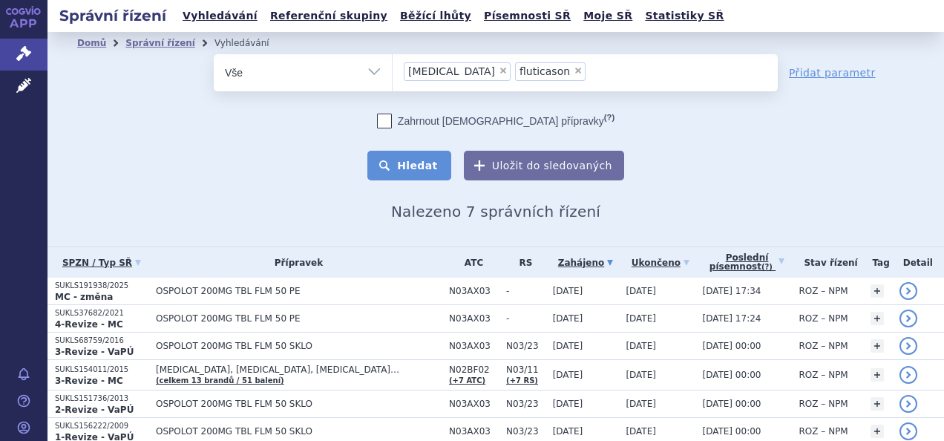
click at [398, 171] on button "Hledat" at bounding box center [409, 166] width 84 height 30
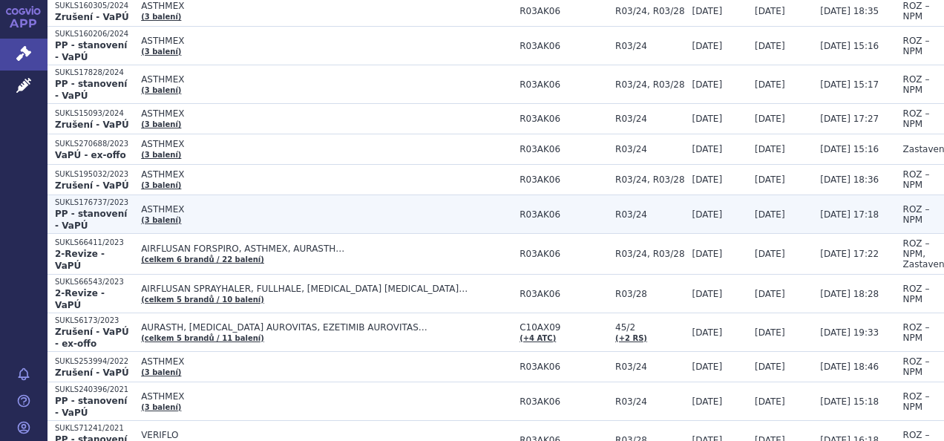
scroll to position [445, 0]
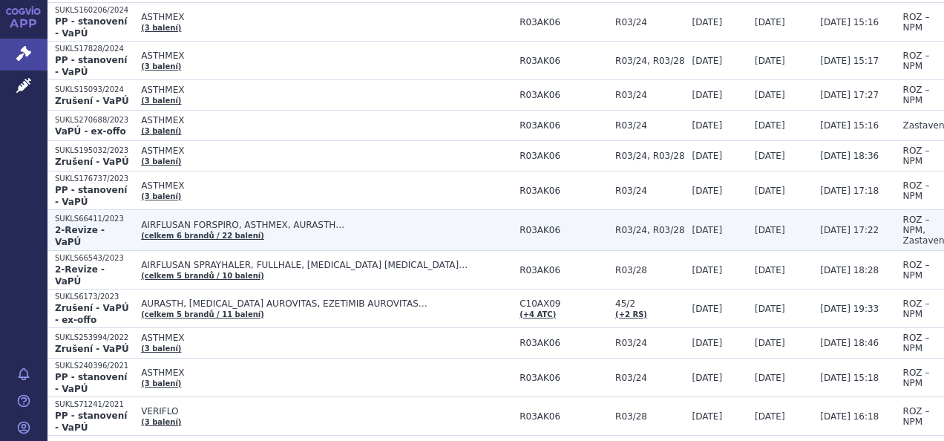
click at [134, 223] on td "AIRFLUSAN FORSPIRO, ASTHMEX, AURASTH… (celkem 6 brandů / 22 balení)" at bounding box center [323, 230] width 379 height 41
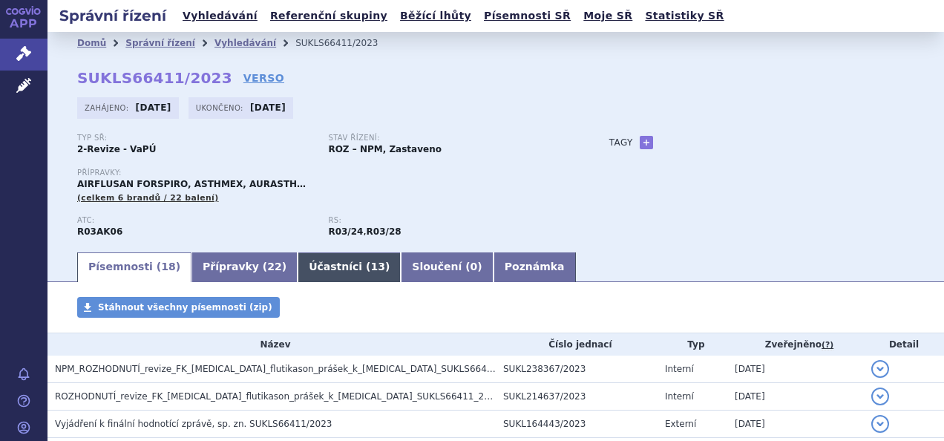
click at [333, 260] on link "Účastníci ( 13 )" at bounding box center [349, 267] width 103 height 30
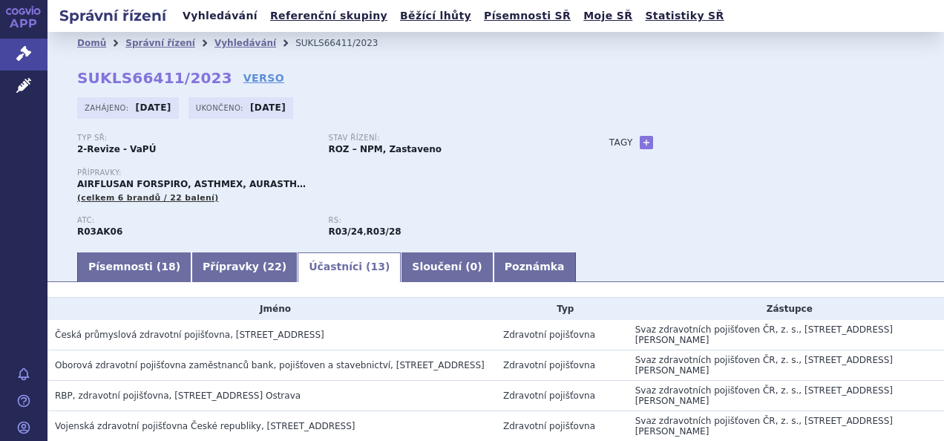
click at [203, 9] on link "Vyhledávání" at bounding box center [220, 16] width 84 height 20
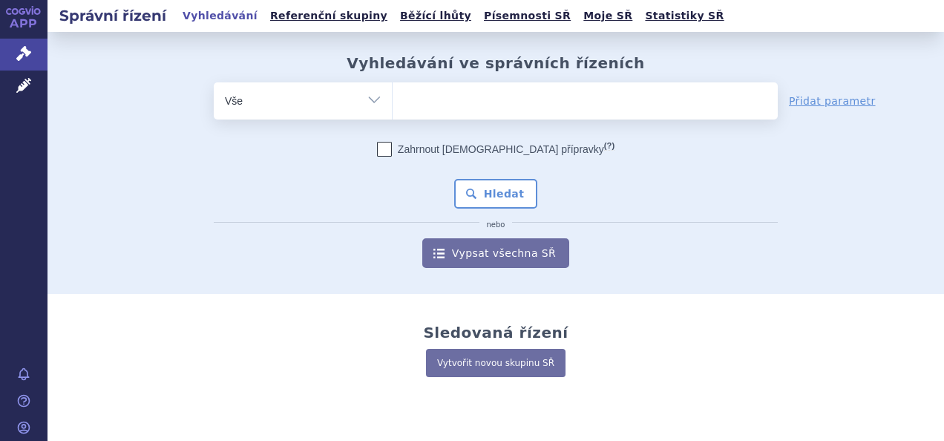
click at [450, 106] on ul at bounding box center [585, 97] width 385 height 31
click at [393, 106] on select at bounding box center [392, 100] width 1 height 37
click at [448, 110] on ul at bounding box center [585, 97] width 385 height 31
click at [393, 110] on select at bounding box center [392, 100] width 1 height 37
click at [420, 90] on ul at bounding box center [585, 97] width 385 height 31
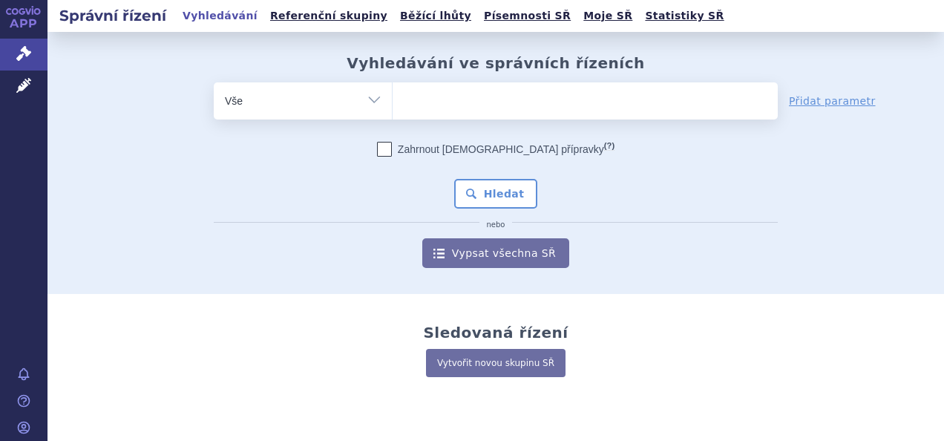
click at [393, 90] on select at bounding box center [392, 100] width 1 height 37
drag, startPoint x: 417, startPoint y: 102, endPoint x: 398, endPoint y: 114, distance: 23.1
click at [398, 114] on span at bounding box center [585, 100] width 385 height 37
click at [393, 114] on select at bounding box center [392, 100] width 1 height 37
paste input "[MEDICAL_DATA]"
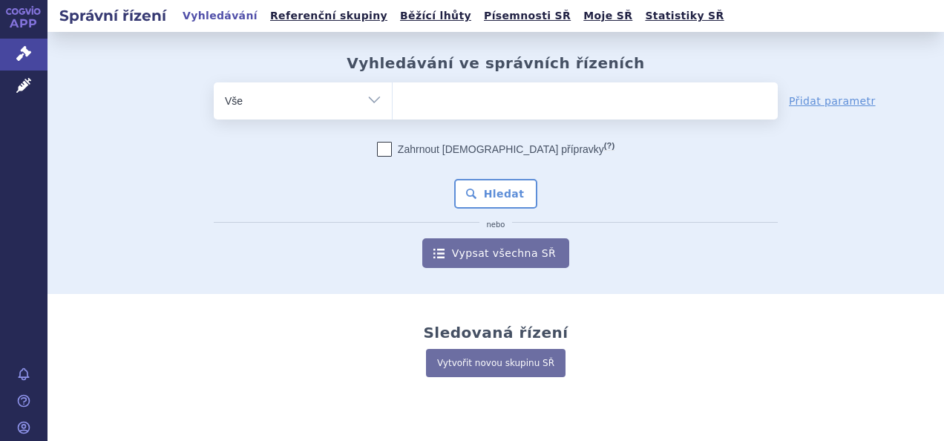
type input "[MEDICAL_DATA]"
select select "[MEDICAL_DATA]"
click at [498, 183] on button "Hledat" at bounding box center [496, 194] width 84 height 30
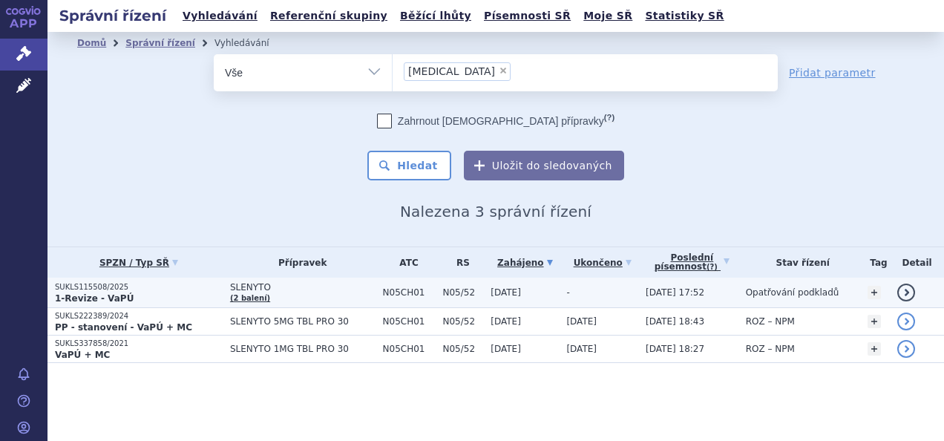
click at [249, 287] on span "SLENYTO" at bounding box center [302, 287] width 145 height 10
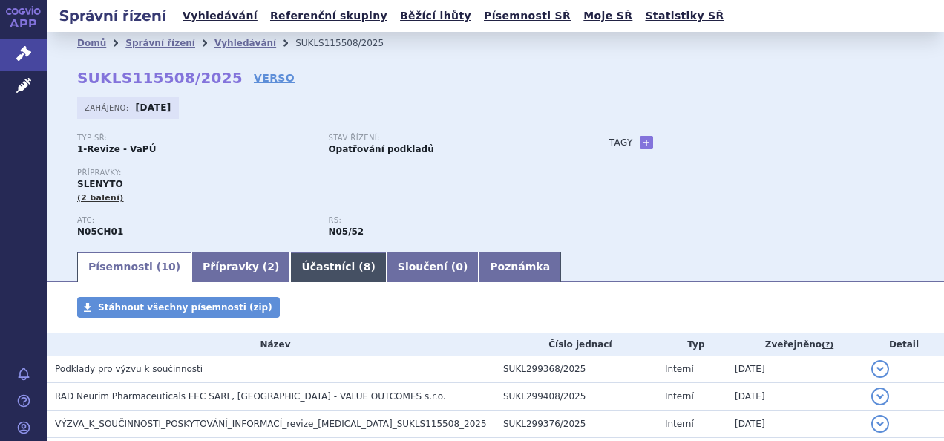
click at [290, 272] on link "Účastníci ( 8 )" at bounding box center [338, 267] width 96 height 30
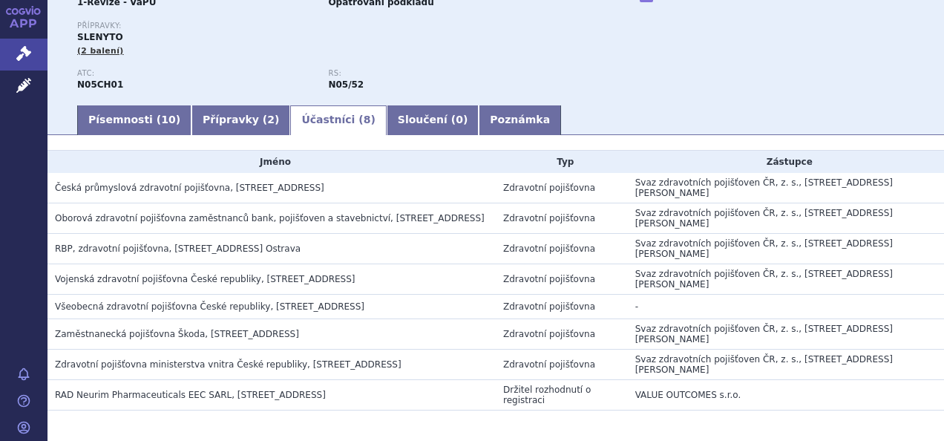
scroll to position [148, 0]
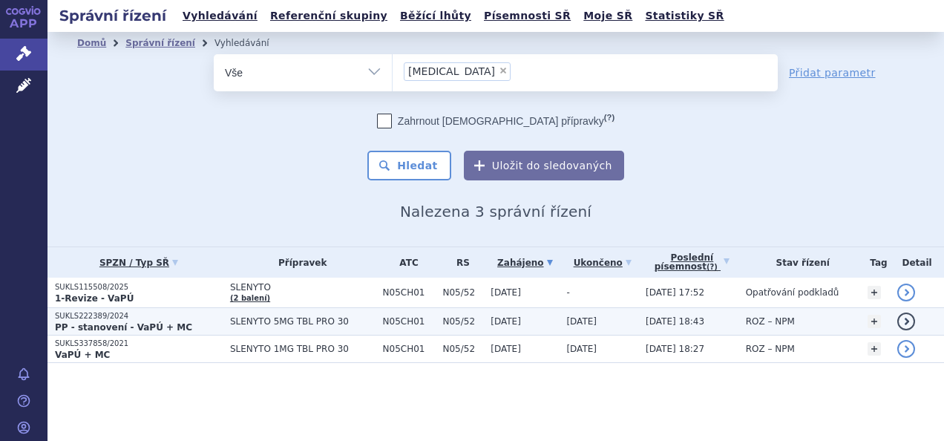
click at [235, 324] on span "SLENYTO 5MG TBL PRO 30" at bounding box center [302, 321] width 145 height 10
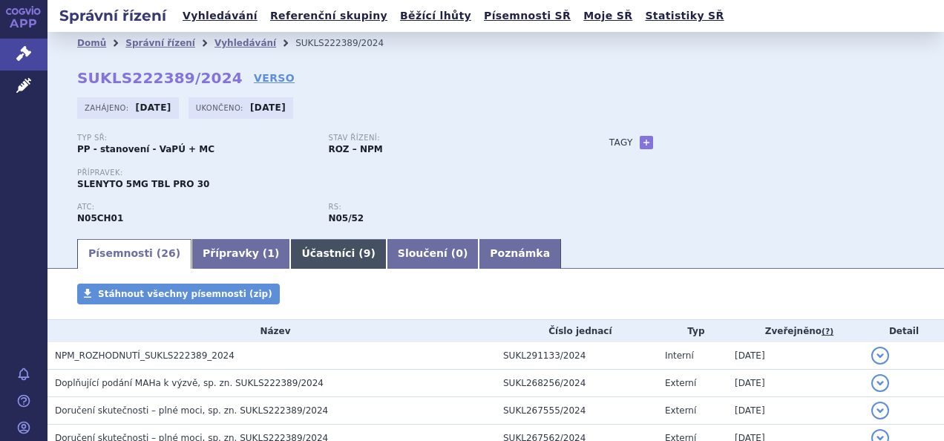
click at [290, 250] on link "Účastníci ( 9 )" at bounding box center [338, 254] width 96 height 30
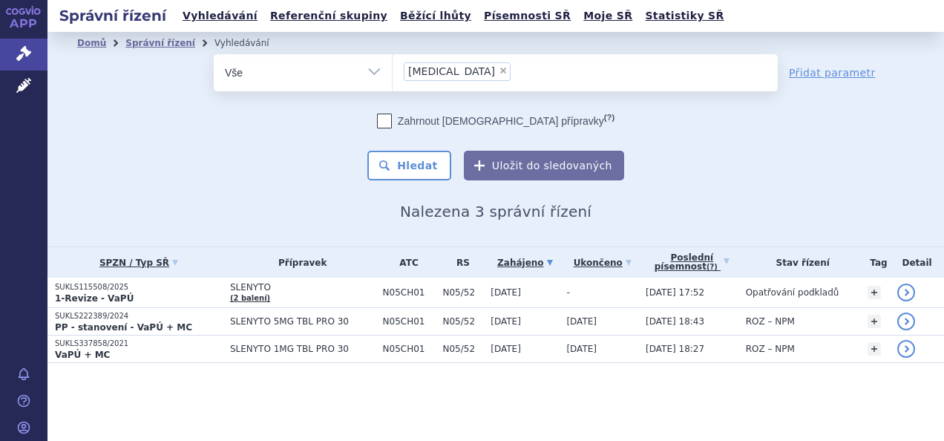
click at [499, 69] on span "×" at bounding box center [503, 70] width 9 height 9
click at [393, 69] on select "melatonin" at bounding box center [392, 71] width 1 height 37
select select
type input "mekasermin"
select select "mekasermin"
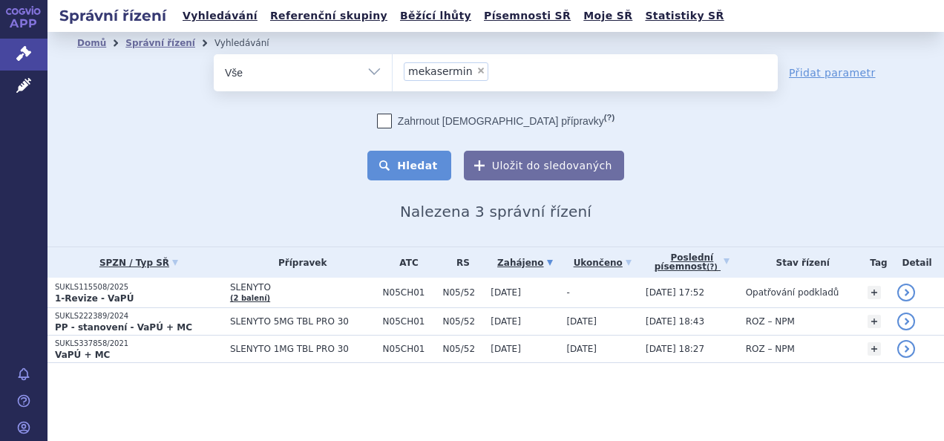
click at [416, 163] on button "Hledat" at bounding box center [409, 166] width 84 height 30
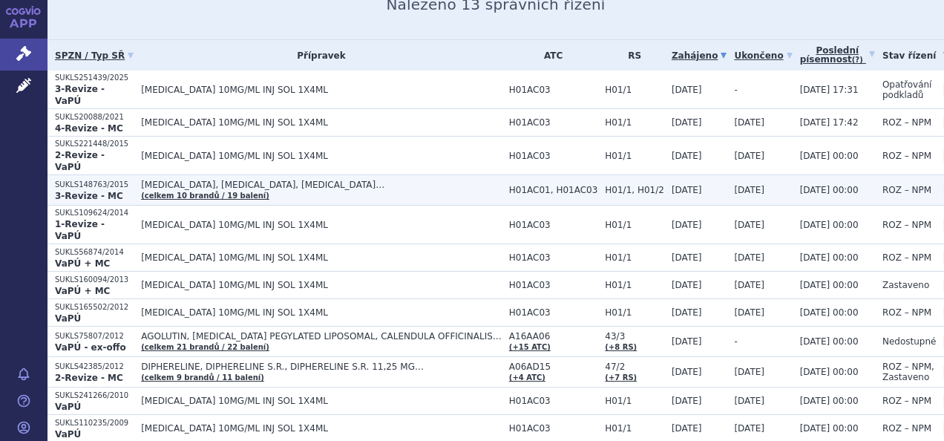
scroll to position [184, 0]
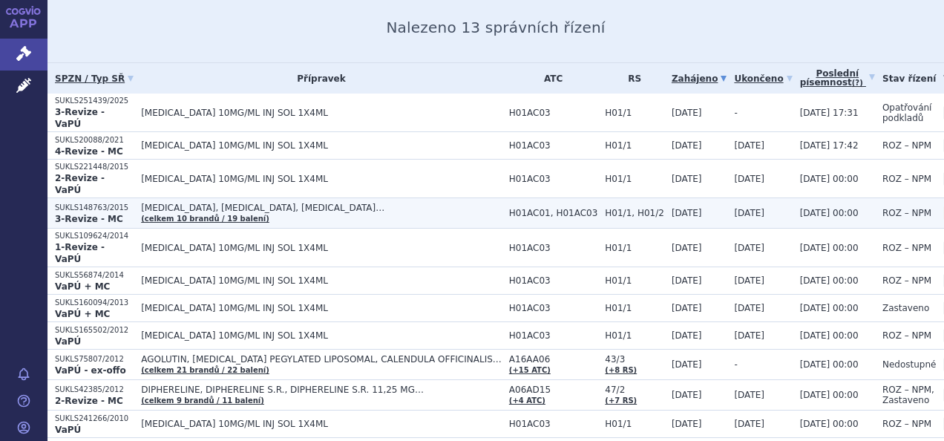
click at [95, 203] on p "SUKLS148763/2015" at bounding box center [94, 208] width 79 height 10
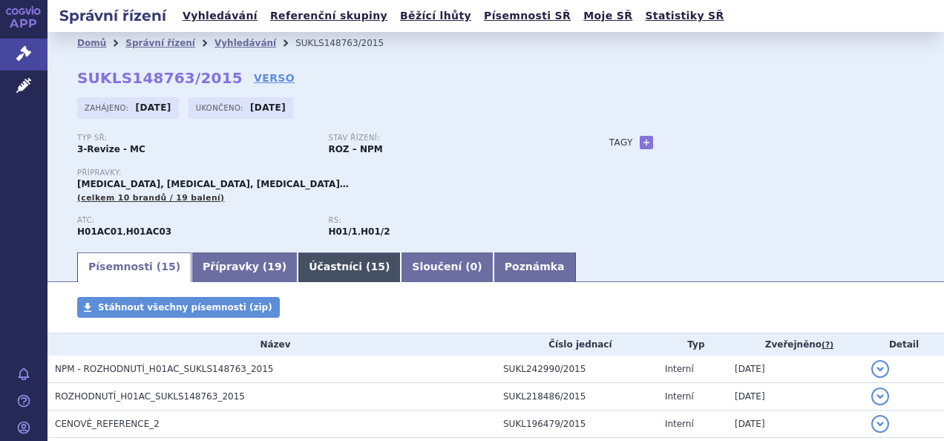
click at [302, 259] on link "Účastníci ( 15 )" at bounding box center [349, 267] width 103 height 30
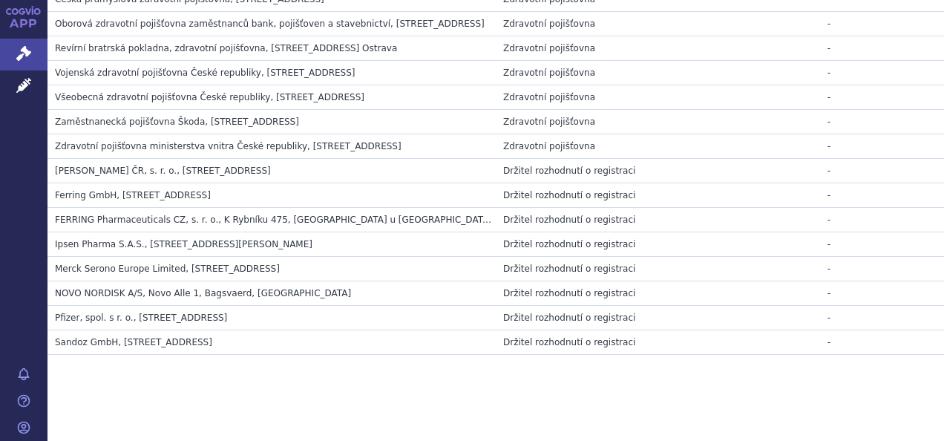
scroll to position [36, 0]
